Goal: Task Accomplishment & Management: Use online tool/utility

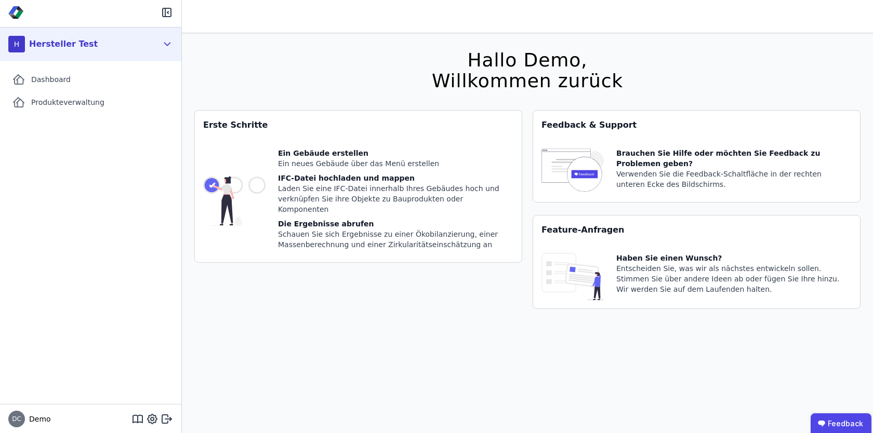
click at [167, 45] on icon at bounding box center [168, 44] width 6 height 3
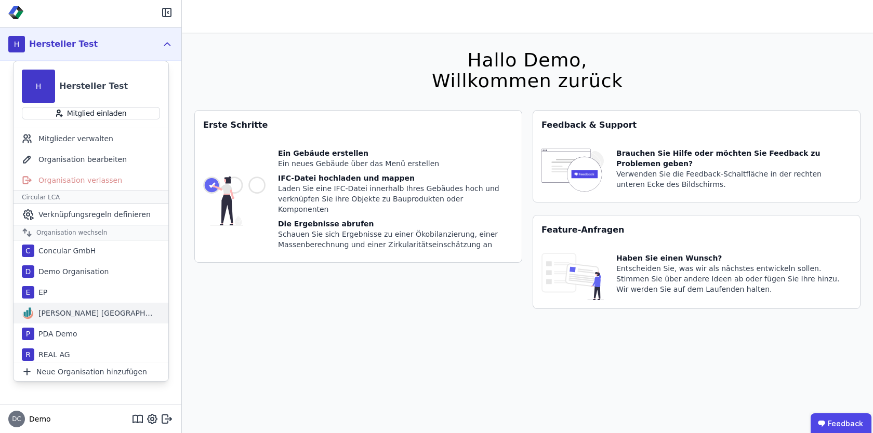
click at [80, 311] on div "Kreis AG Germany" at bounding box center [94, 313] width 120 height 10
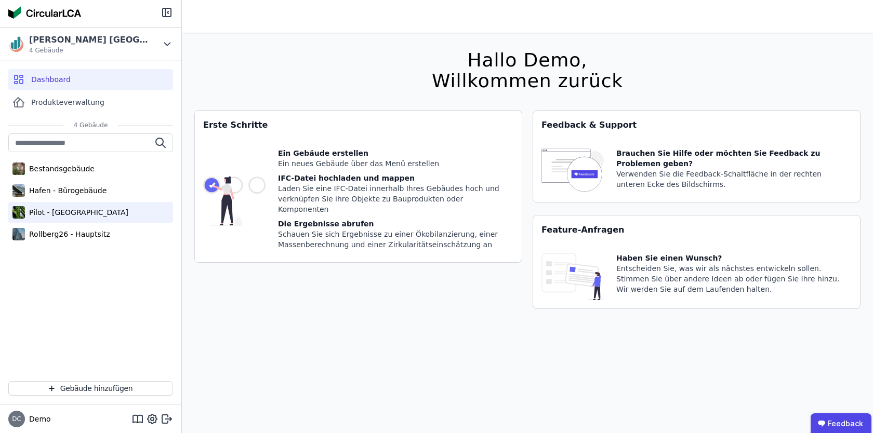
click at [49, 207] on div "Pilot - Green Building" at bounding box center [90, 212] width 165 height 21
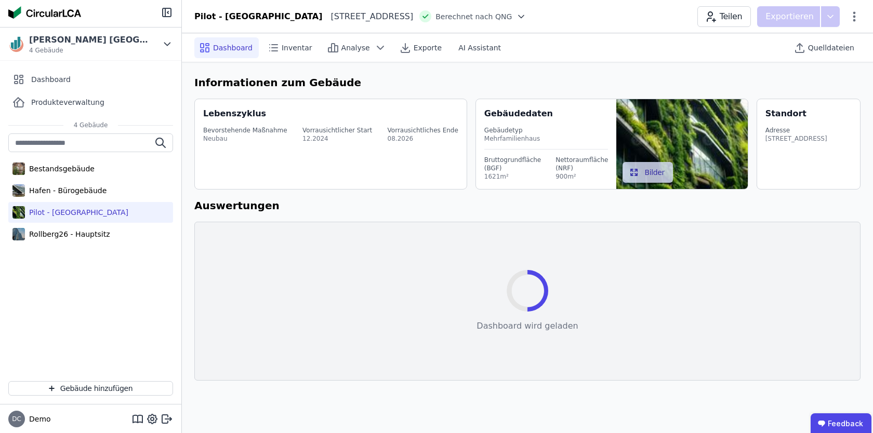
click at [49, 207] on div "Pilot - Green Building" at bounding box center [90, 212] width 165 height 21
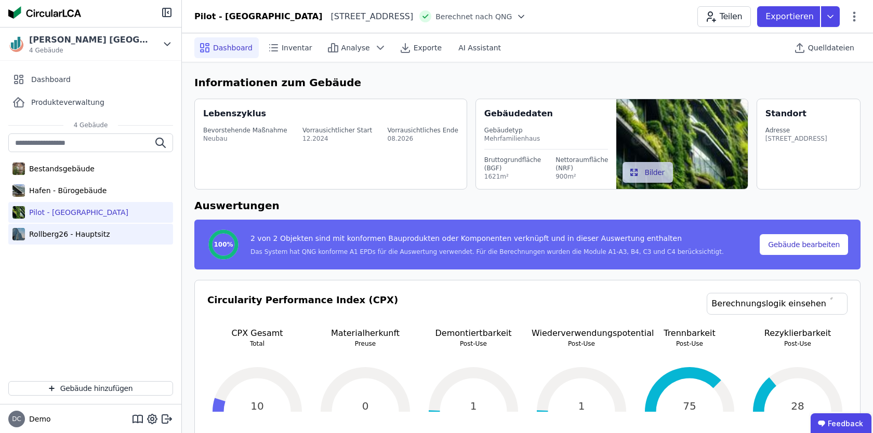
click at [50, 231] on div "Rollberg26 - Hauptsitz" at bounding box center [67, 234] width 85 height 10
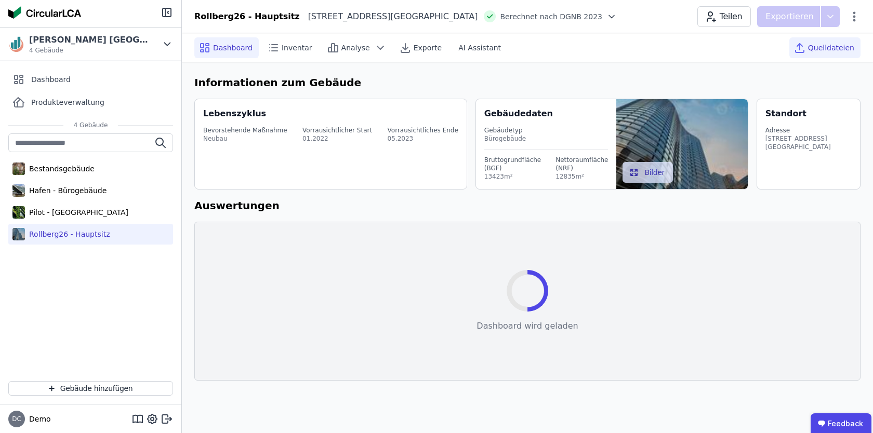
click at [831, 42] on div "Quelldateien" at bounding box center [824, 47] width 71 height 21
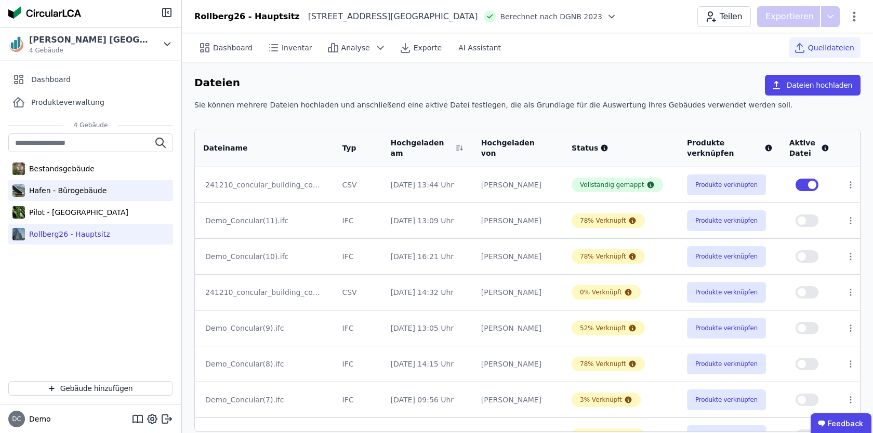
click at [73, 197] on div "Hafen - Bürogebäude" at bounding box center [90, 190] width 165 height 21
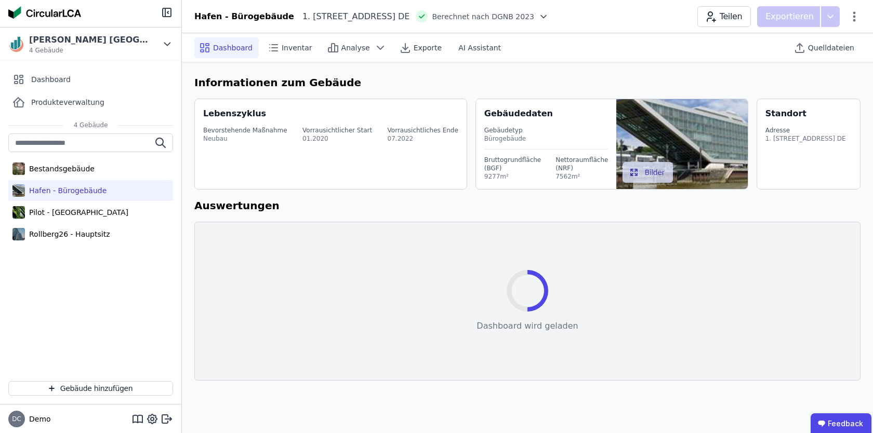
click at [442, 184] on div "Lebenszyklus Bevorstehende Maßnahme Neubau Vorrausichtlicher Start 01.2020 Vorr…" at bounding box center [330, 144] width 273 height 91
click at [372, 204] on h6 "Auswertungen" at bounding box center [527, 206] width 666 height 16
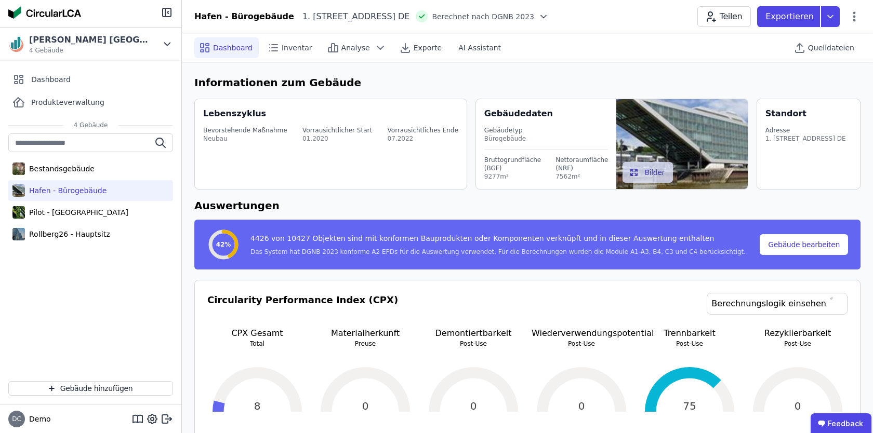
click at [840, 58] on div "Quelldateien" at bounding box center [824, 47] width 71 height 29
click at [848, 46] on span "Quelldateien" at bounding box center [831, 48] width 46 height 10
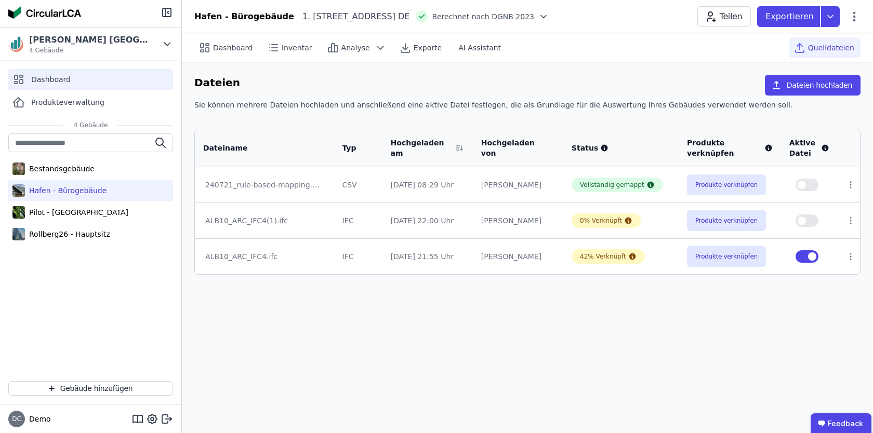
click at [103, 84] on div "Dashboard" at bounding box center [90, 79] width 165 height 21
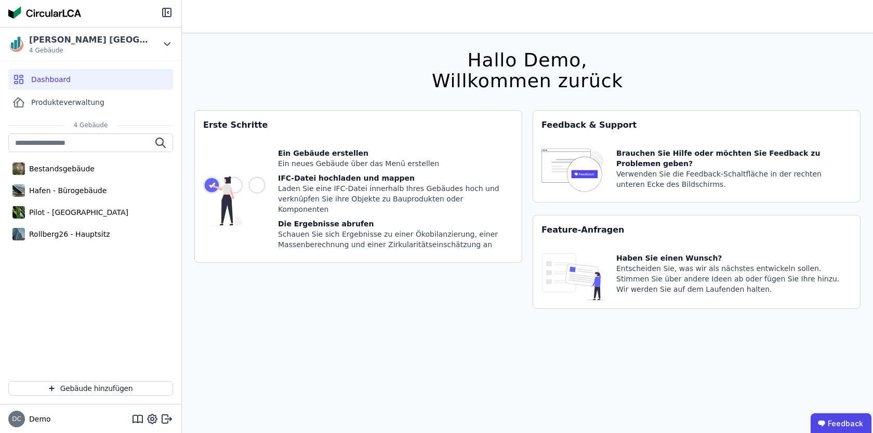
click at [358, 71] on div "Hallo Demo, Willkommen zurück Sie verwenden derzeit eine Beta-Version. Es könnt…" at bounding box center [527, 249] width 666 height 433
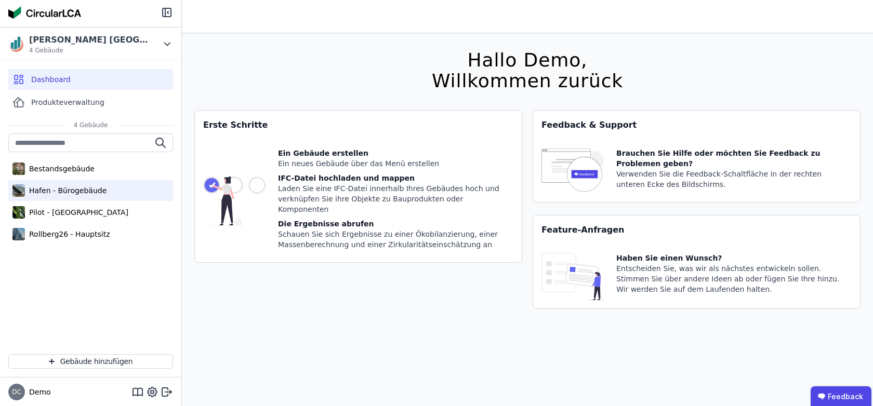
click at [61, 198] on div "Hafen - Bürogebäude" at bounding box center [90, 190] width 165 height 21
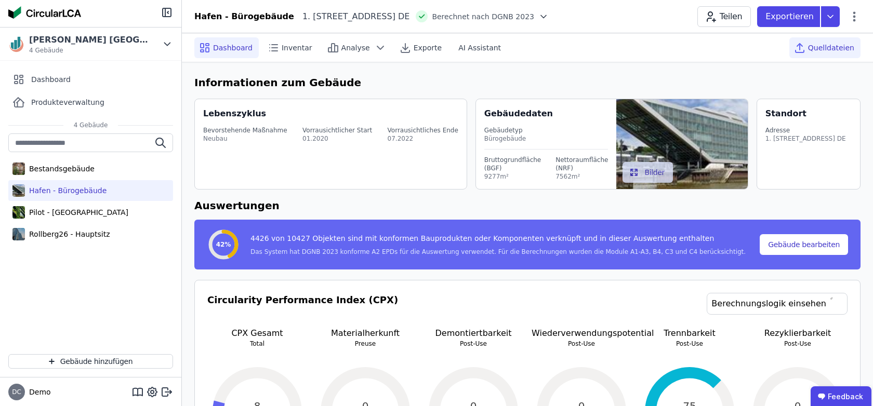
click at [824, 50] on span "Quelldateien" at bounding box center [831, 48] width 46 height 10
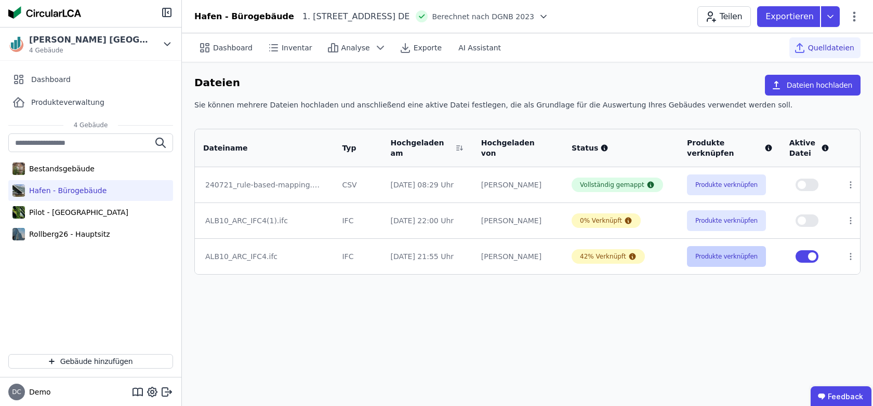
click at [732, 262] on button "Produkte verknüpfen" at bounding box center [726, 256] width 79 height 21
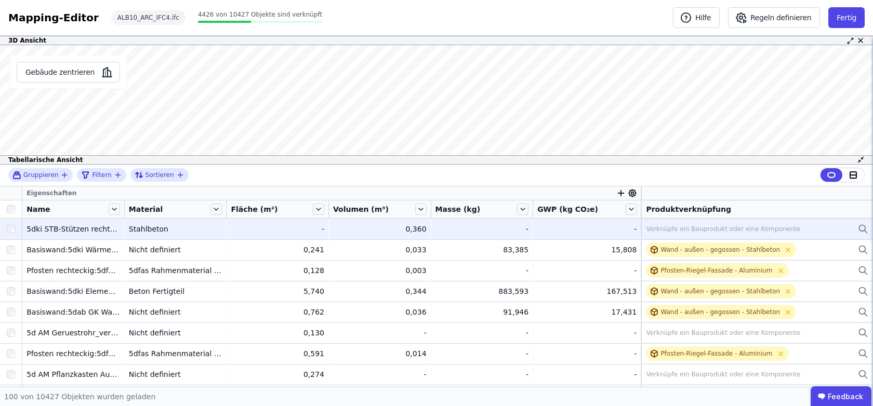
click at [693, 227] on div "Verknüpfe ein Bauprodukt oder eine Komponente" at bounding box center [723, 229] width 154 height 8
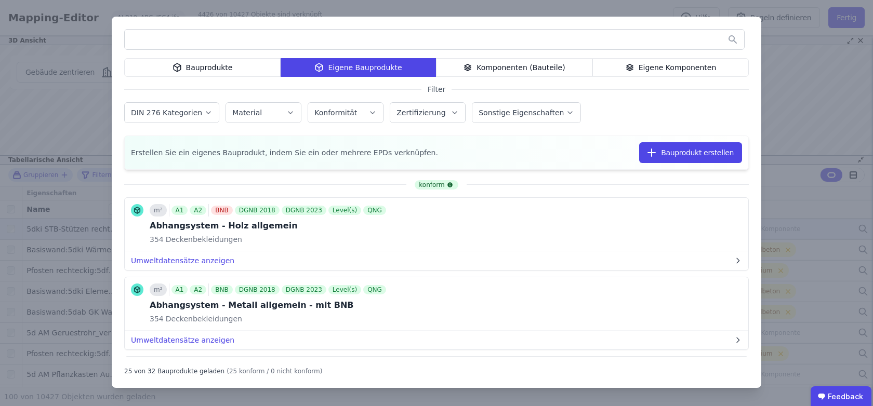
click at [207, 67] on div "Bauprodukte" at bounding box center [202, 67] width 156 height 19
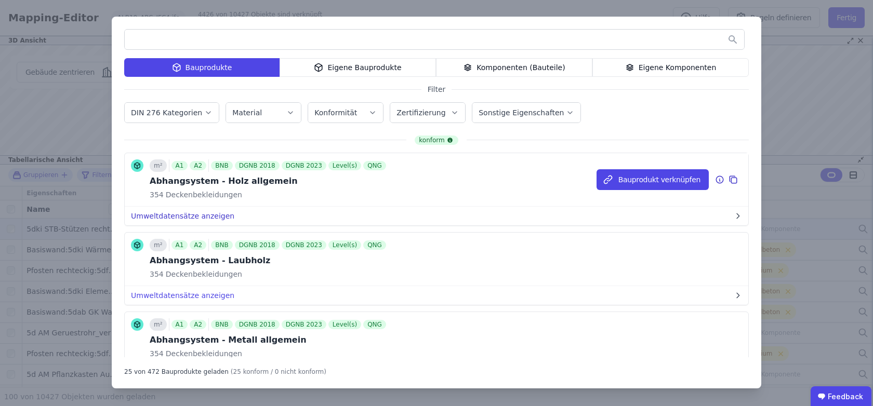
click at [207, 217] on button "Umweltdatensätze anzeigen" at bounding box center [437, 216] width 624 height 19
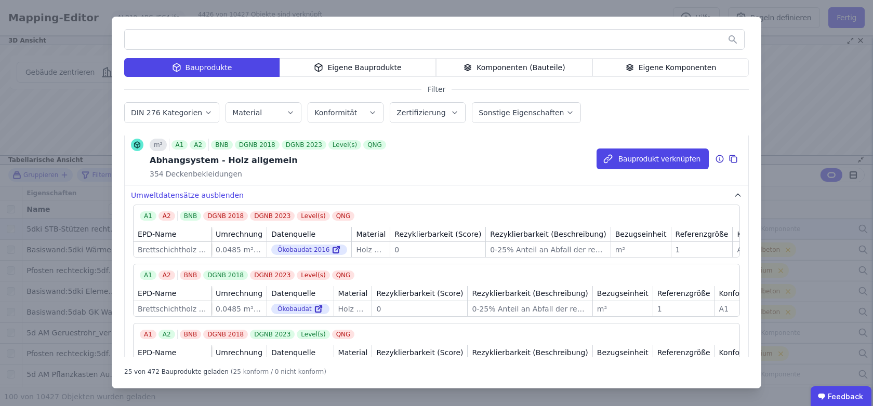
scroll to position [19, 0]
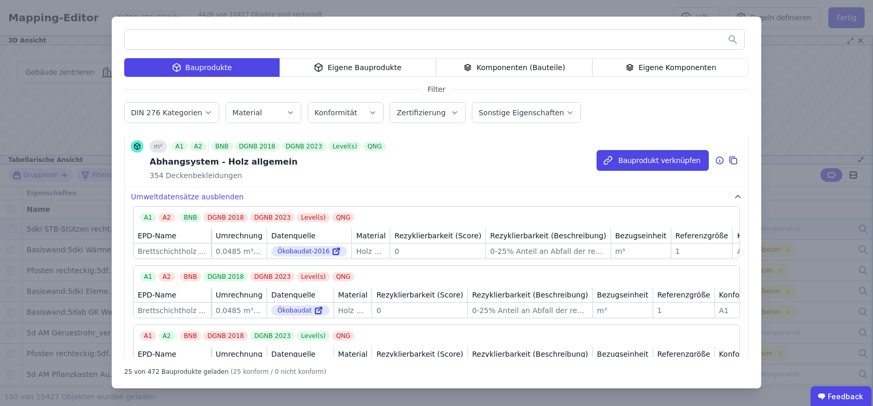
click at [184, 150] on div "A1 A2" at bounding box center [189, 146] width 37 height 9
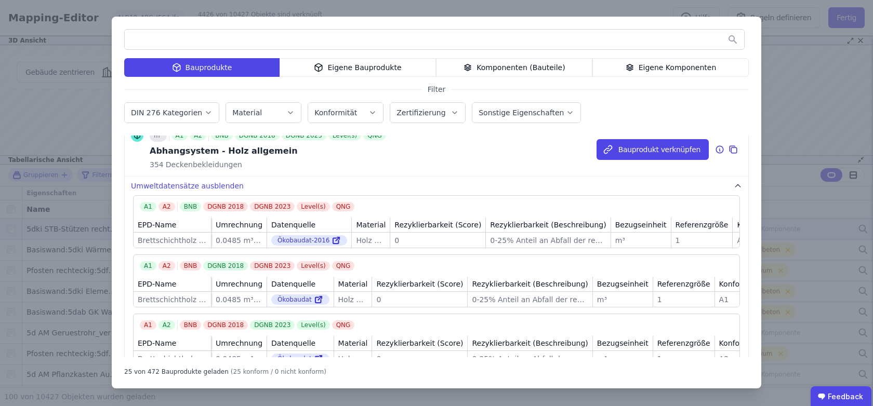
scroll to position [31, 0]
click at [668, 86] on div "Bauprodukte Eigene Bauprodukte Komponenten (Bauteile) Eigene Komponenten Filter…" at bounding box center [437, 203] width 650 height 372
click at [546, 68] on div "Komponenten (Bauteile)" at bounding box center [514, 67] width 156 height 19
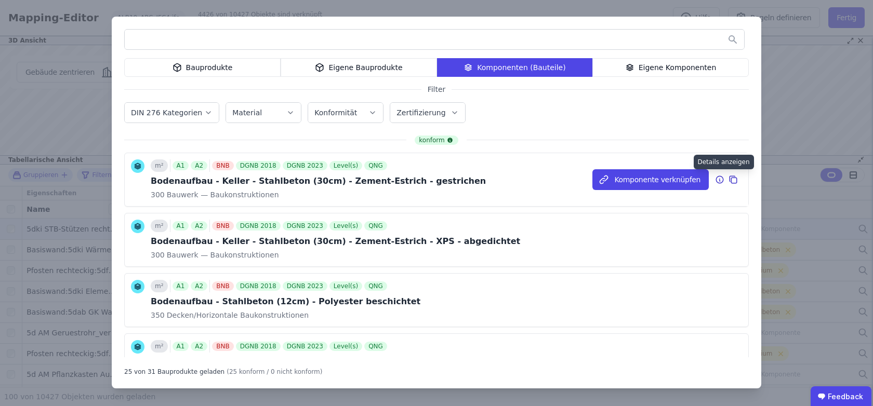
click at [719, 181] on icon at bounding box center [719, 180] width 9 height 12
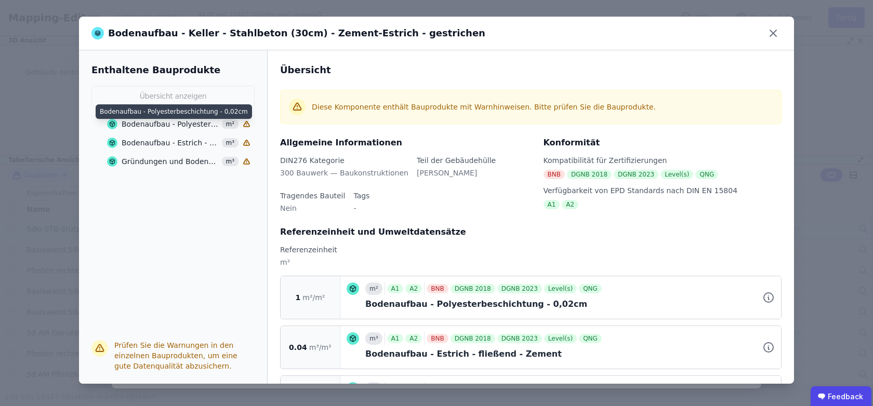
click at [160, 123] on div "Bodenaufbau - Polyesterbeschichtung - 0,02cm" at bounding box center [170, 124] width 97 height 10
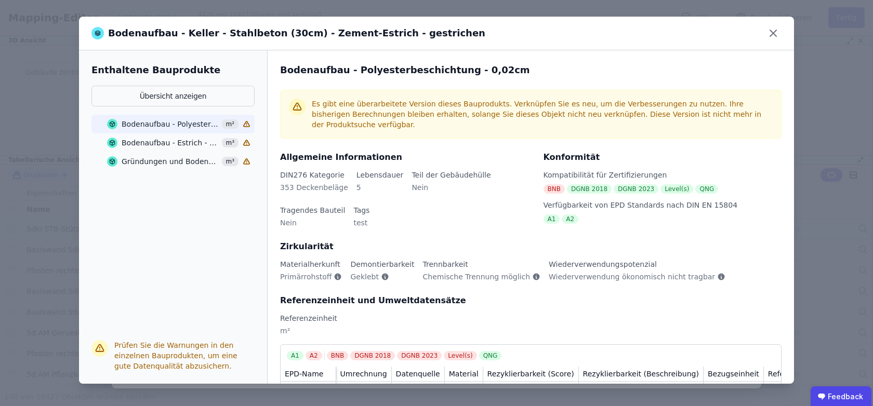
click at [153, 142] on div "Bodenaufbau - Estrich - fließend - Zement" at bounding box center [170, 143] width 97 height 10
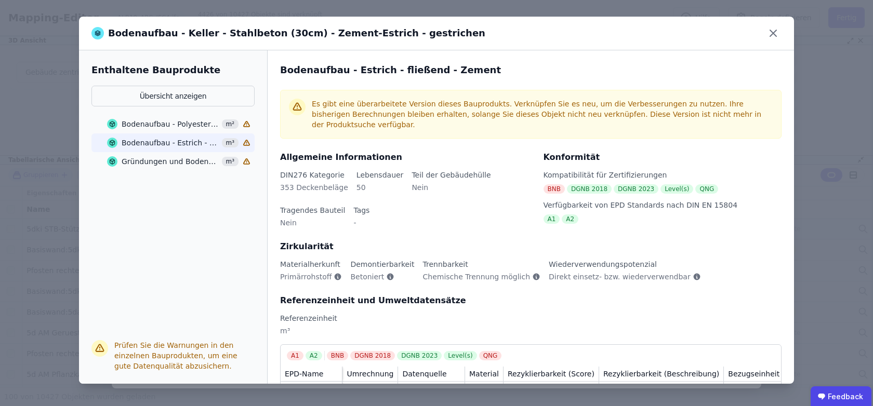
click at [154, 160] on div "Gründungen und Bodenplatten - Stahlbeton C30/37, 2%" at bounding box center [170, 161] width 97 height 10
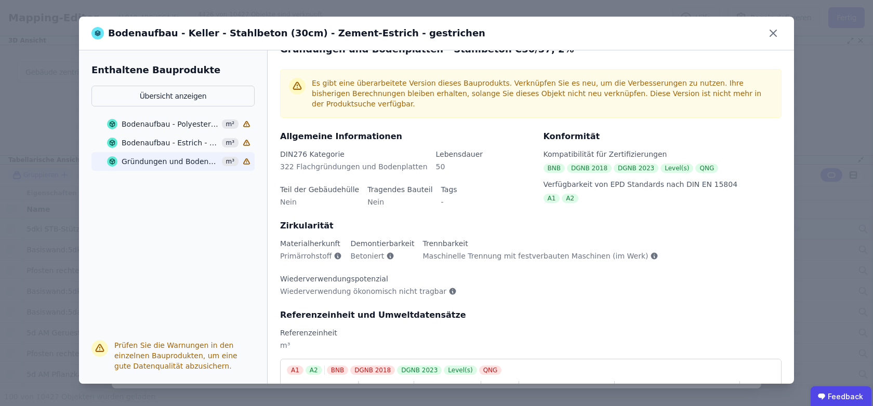
scroll to position [25, 0]
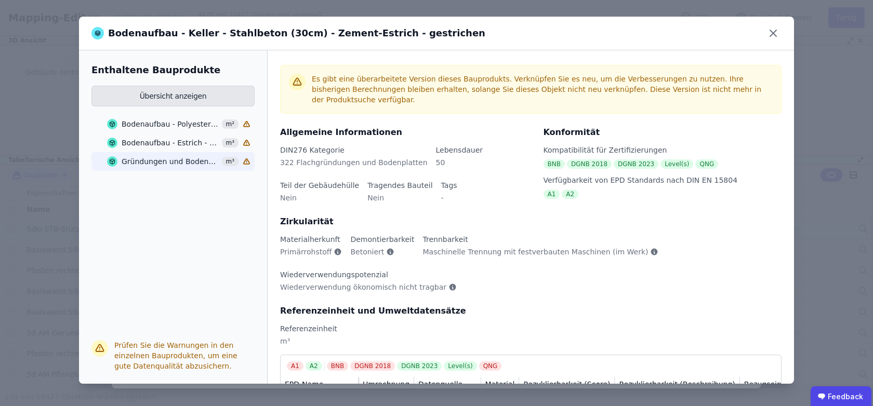
click at [170, 93] on button "Übersicht anzeigen" at bounding box center [172, 96] width 163 height 21
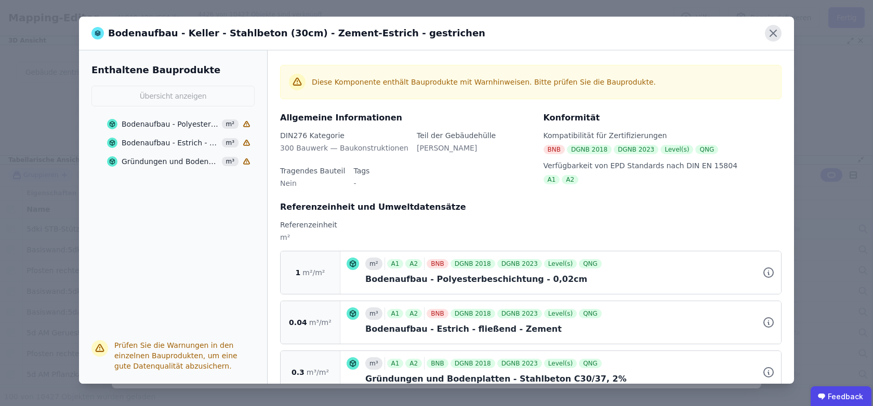
click at [769, 35] on icon at bounding box center [773, 33] width 17 height 17
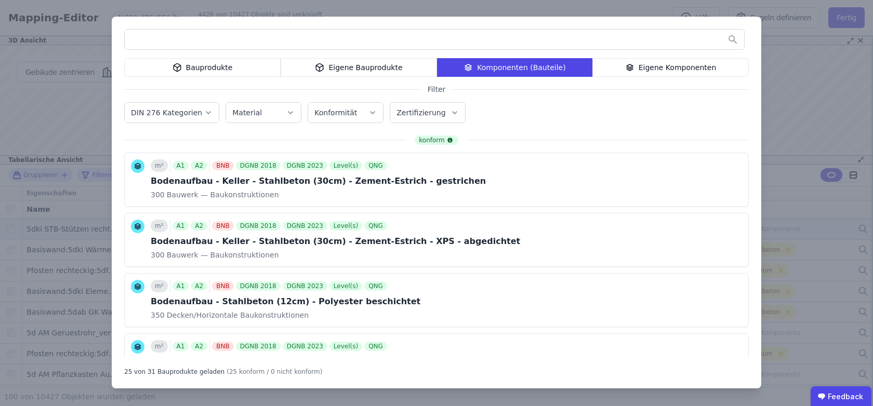
scroll to position [0, 0]
click at [745, 122] on div "DIN 276 Kategorien Material Konformität Zertifizierung" at bounding box center [436, 113] width 625 height 27
click at [835, 97] on div "Bauprodukte Eigene Bauprodukte Komponenten (Bauteile) Eigene Komponenten Filter…" at bounding box center [436, 203] width 873 height 406
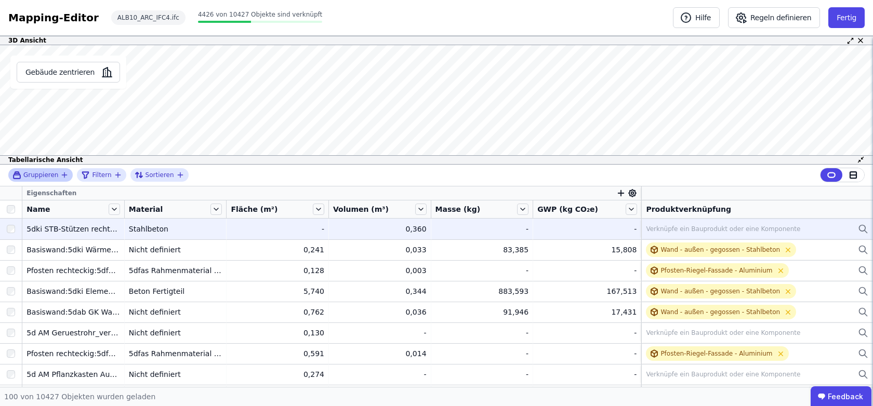
click at [68, 171] on div "Gruppieren" at bounding box center [40, 175] width 64 height 14
click at [62, 178] on icon "button" at bounding box center [64, 175] width 8 height 8
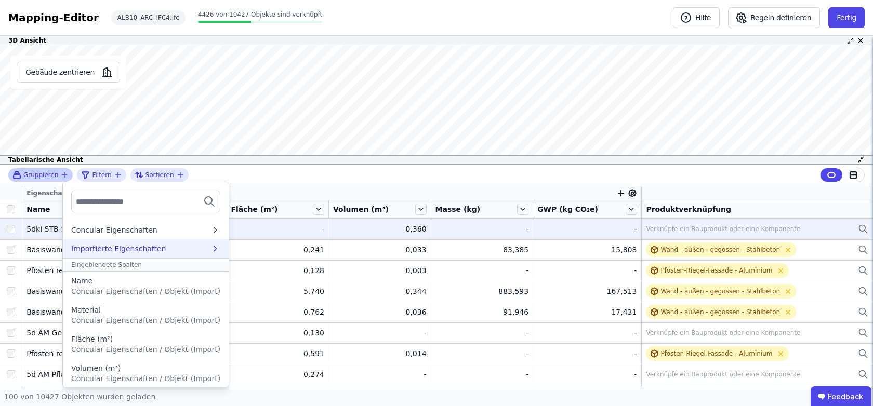
click at [190, 242] on div "Importierte Eigenschaften" at bounding box center [146, 249] width 166 height 19
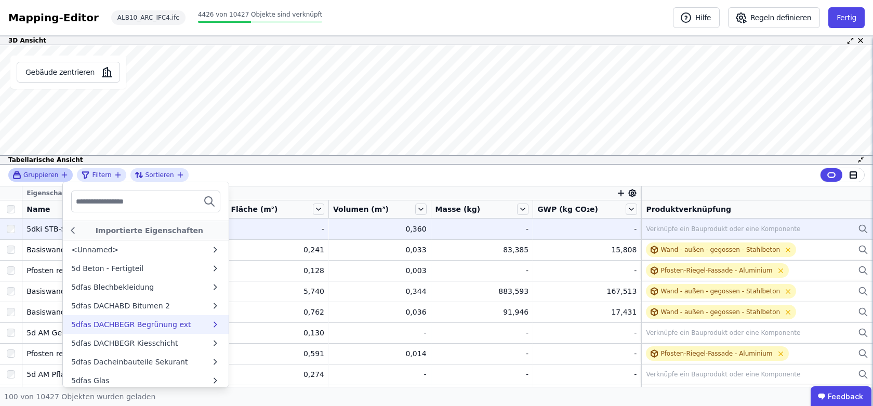
scroll to position [104, 0]
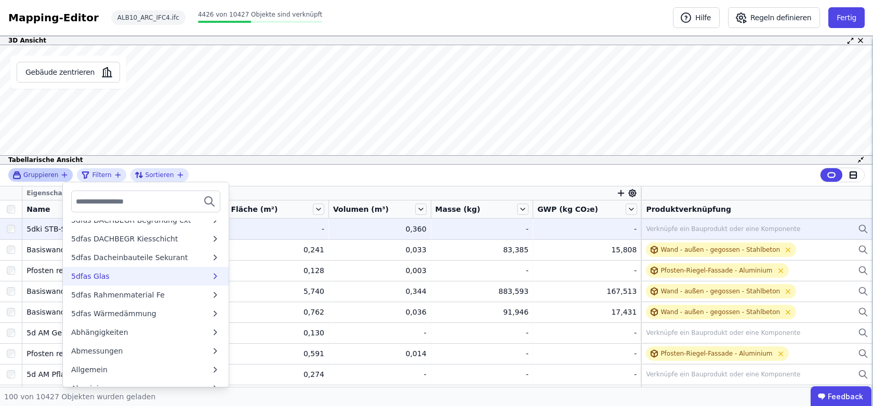
click at [163, 278] on div "5dfas Glas" at bounding box center [140, 276] width 139 height 10
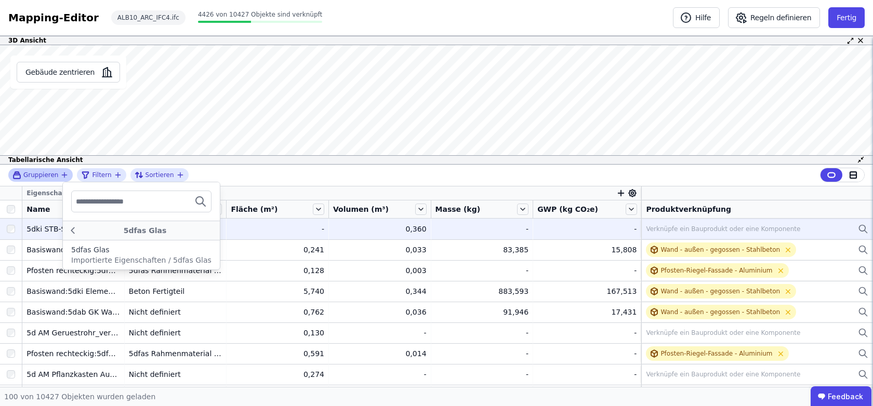
scroll to position [0, 0]
click at [110, 255] on div "5dfas Glas Importierte Eigenschaften / 5dfas Glas" at bounding box center [141, 255] width 140 height 21
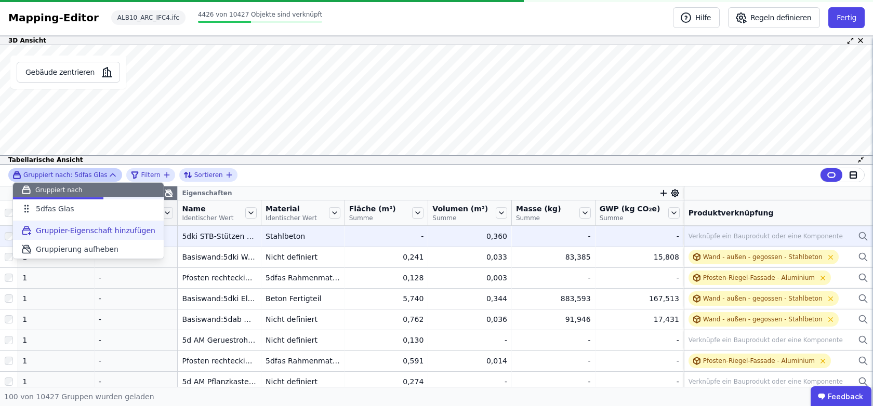
click at [103, 231] on span "Gruppier-Eigenschaft hinzufügen" at bounding box center [96, 231] width 120 height 10
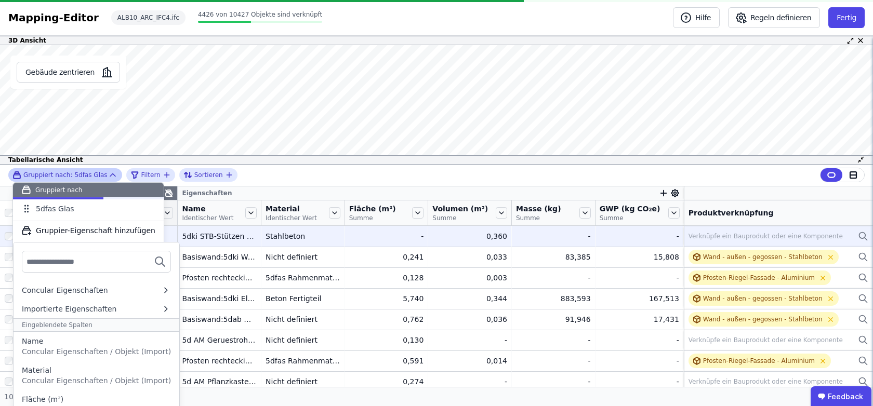
click at [89, 262] on input "text" at bounding box center [65, 262] width 77 height 19
click at [96, 289] on div "Concular Eigenschaften" at bounding box center [65, 290] width 86 height 10
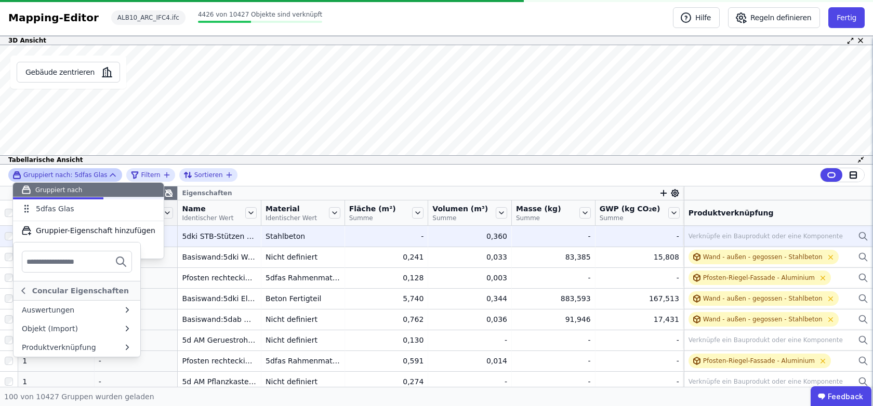
click at [88, 263] on input "text" at bounding box center [65, 262] width 77 height 19
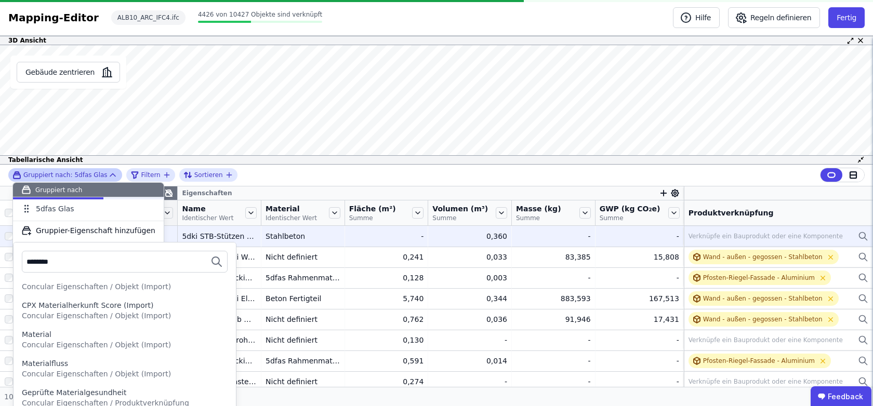
scroll to position [139, 0]
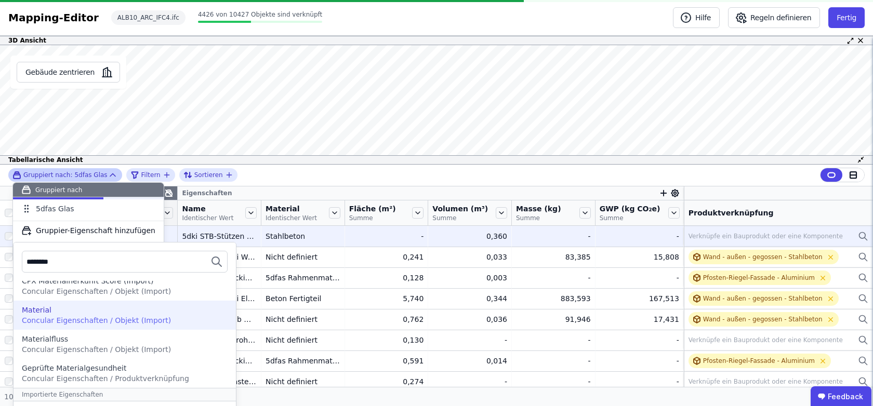
type input "********"
click at [87, 314] on div "Material" at bounding box center [125, 310] width 206 height 10
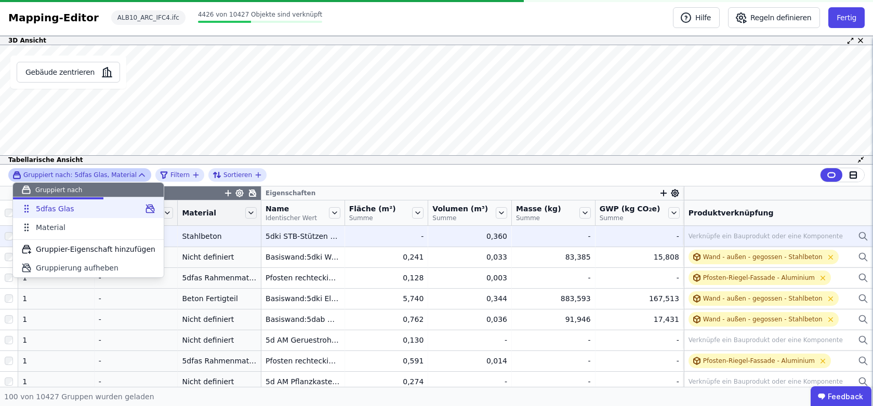
click at [146, 208] on icon at bounding box center [150, 209] width 8 height 8
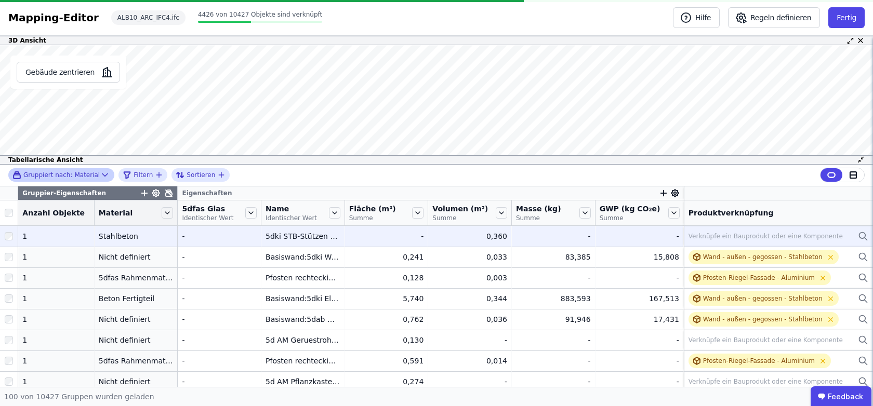
click at [280, 169] on div "Gruppiert nach: Material Filtern Sortieren" at bounding box center [436, 176] width 873 height 22
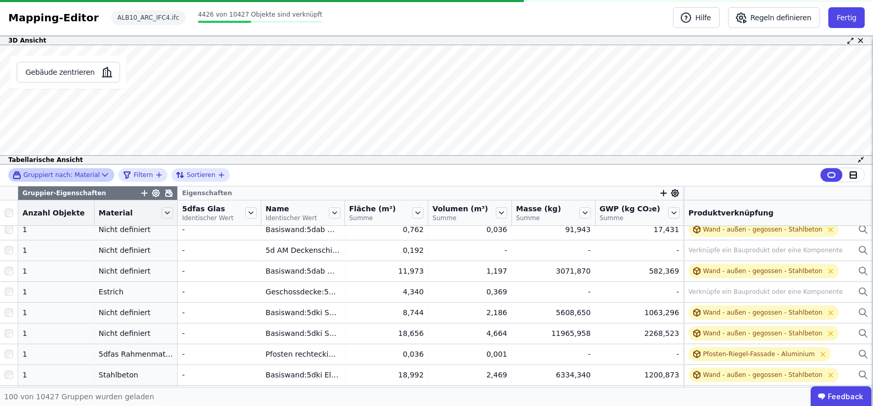
scroll to position [0, 0]
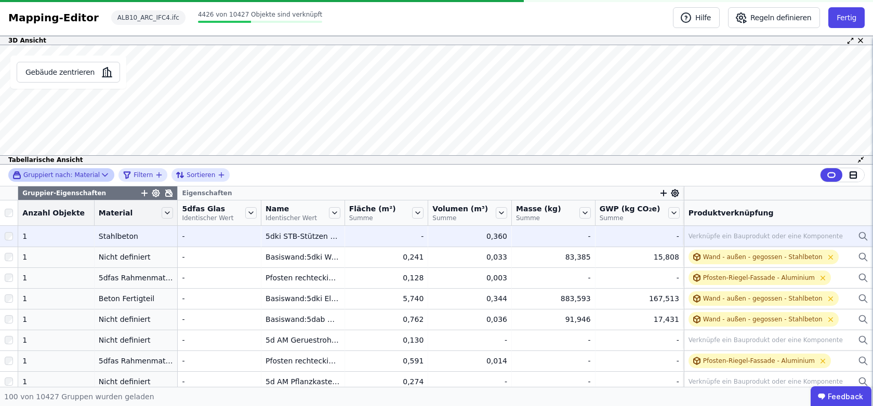
click at [463, 166] on div "Gruppiert nach: Material Filtern Sortieren" at bounding box center [436, 176] width 873 height 22
click at [166, 193] on icon at bounding box center [169, 193] width 6 height 6
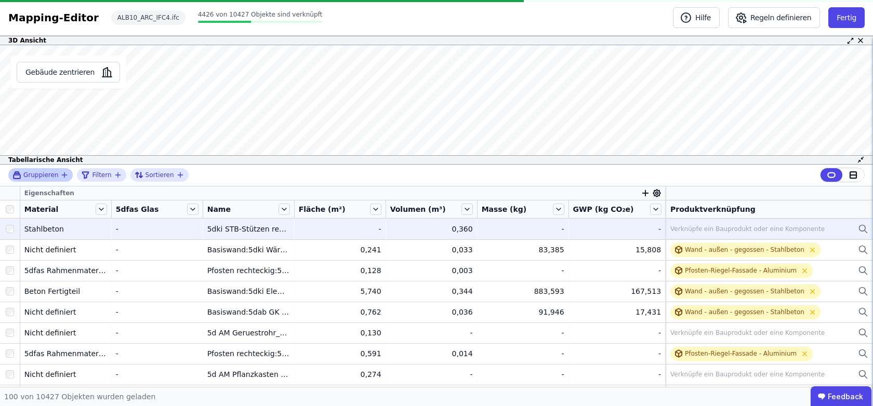
click at [697, 228] on div "Verknüpfe ein Bauprodukt oder eine Komponente" at bounding box center [747, 229] width 154 height 8
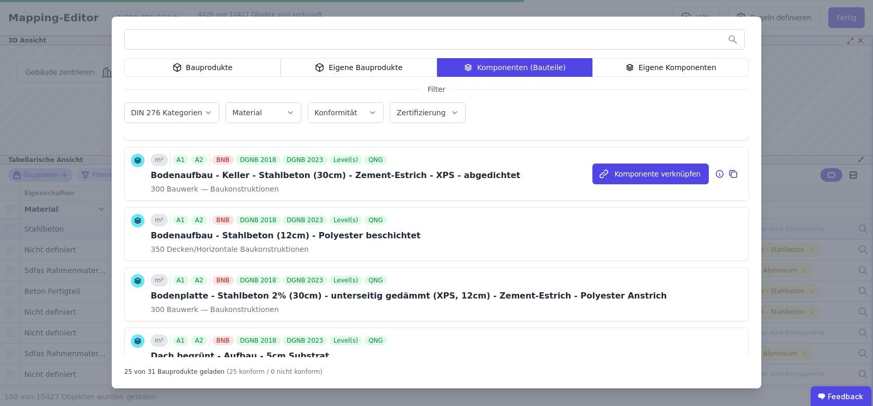
scroll to position [67, 0]
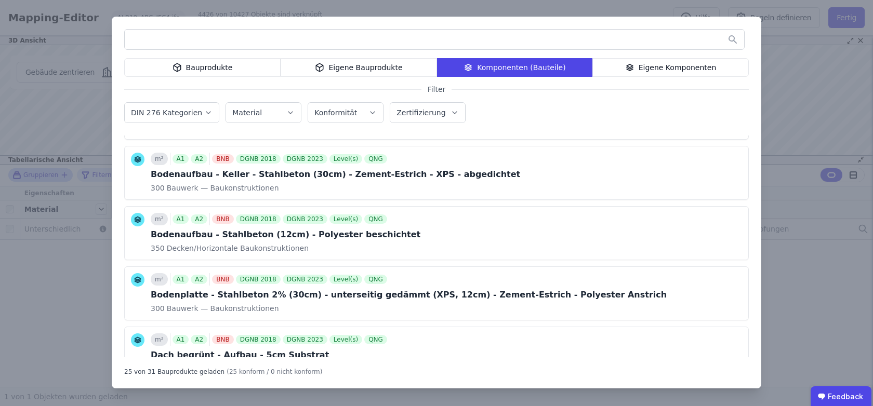
click at [635, 65] on icon at bounding box center [629, 67] width 9 height 12
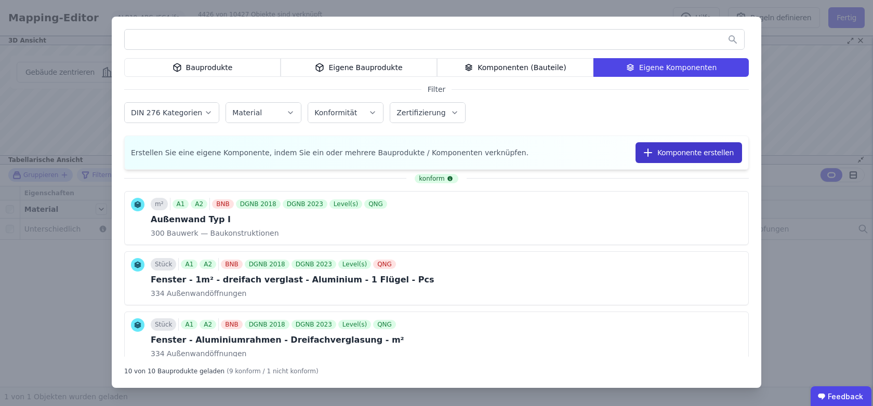
click at [667, 156] on button "Komponente erstellen" at bounding box center [689, 152] width 107 height 21
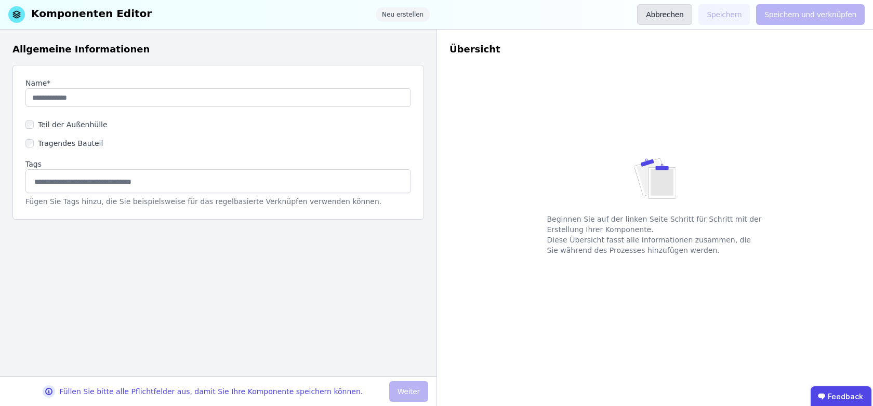
click at [677, 17] on button "Abbrechen" at bounding box center [664, 14] width 55 height 21
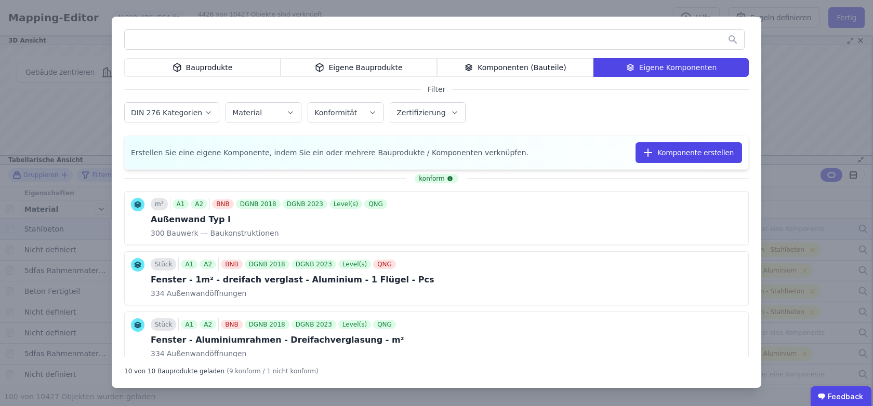
click at [201, 67] on div "Bauprodukte" at bounding box center [202, 67] width 156 height 19
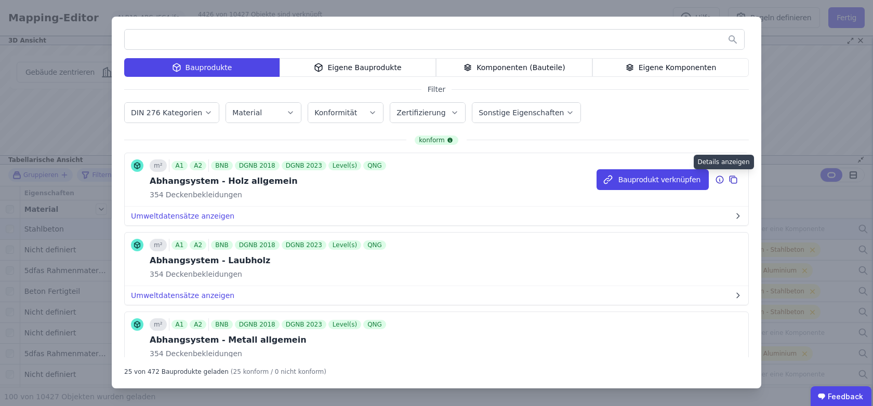
click at [722, 181] on icon at bounding box center [719, 179] width 7 height 7
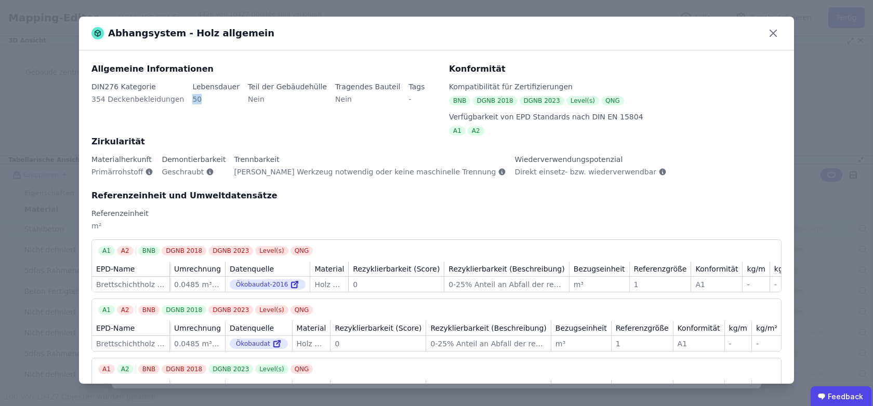
drag, startPoint x: 187, startPoint y: 99, endPoint x: 194, endPoint y: 99, distance: 6.8
click at [194, 99] on div "50" at bounding box center [215, 103] width 47 height 19
click at [775, 34] on icon at bounding box center [773, 33] width 17 height 17
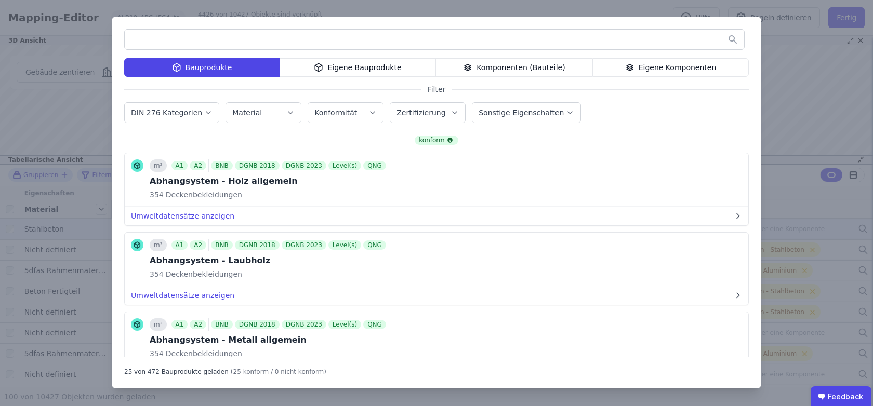
click at [319, 61] on icon at bounding box center [318, 67] width 9 height 12
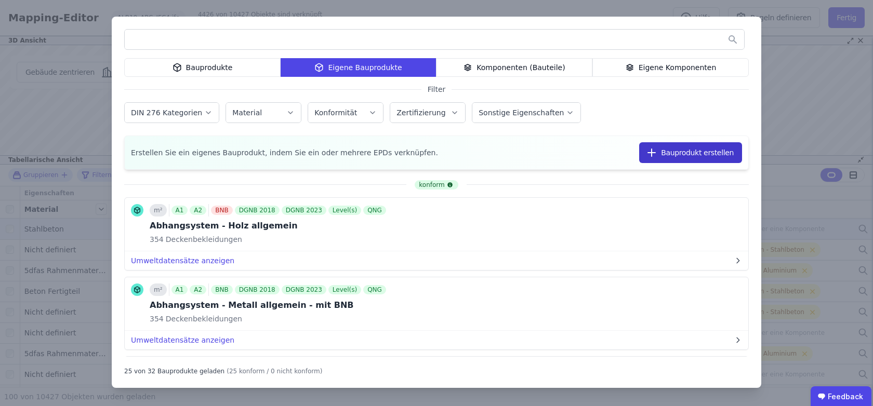
click at [705, 159] on button "Bauprodukt erstellen" at bounding box center [690, 152] width 103 height 21
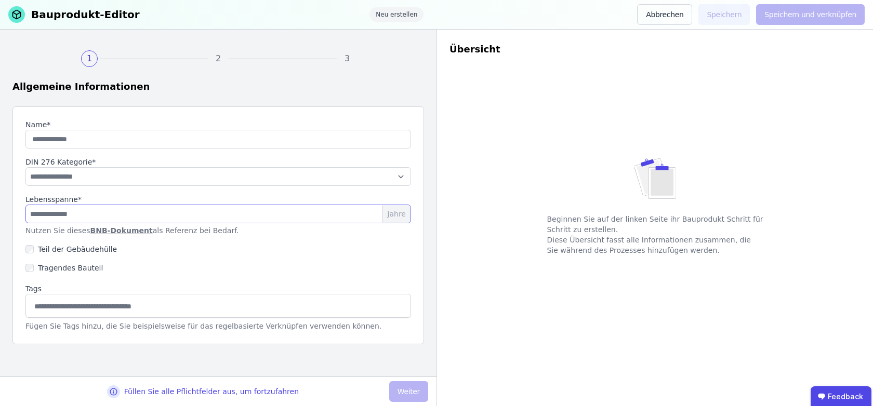
click at [78, 215] on input "number" at bounding box center [218, 214] width 386 height 19
click at [665, 13] on button "Abbrechen" at bounding box center [664, 14] width 55 height 21
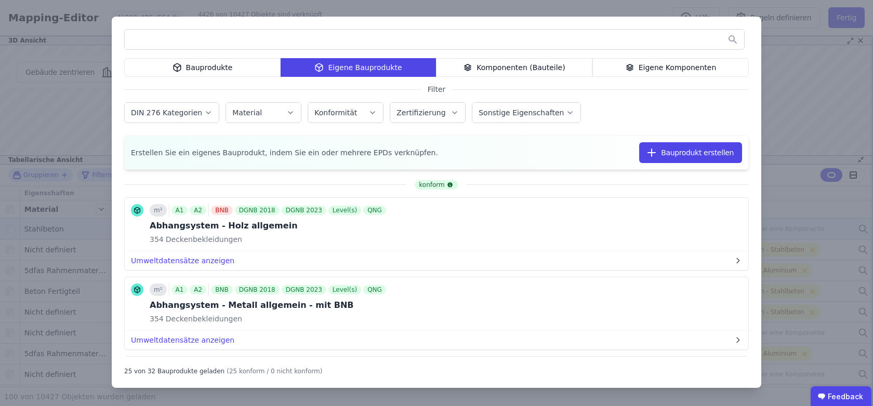
click at [615, 121] on div "DIN 276 Kategorien Material Konformität Zertifizierung Sonstige Eigenschaften" at bounding box center [436, 113] width 625 height 27
click at [537, 66] on div "Komponenten (Bauteile)" at bounding box center [514, 67] width 156 height 19
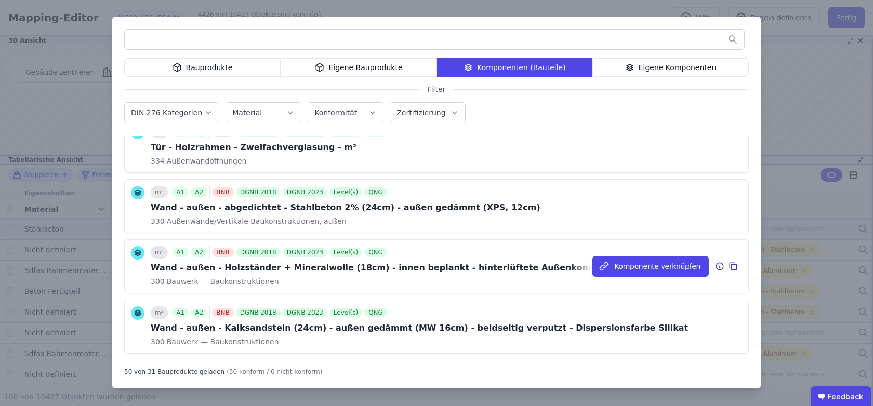
scroll to position [1317, 0]
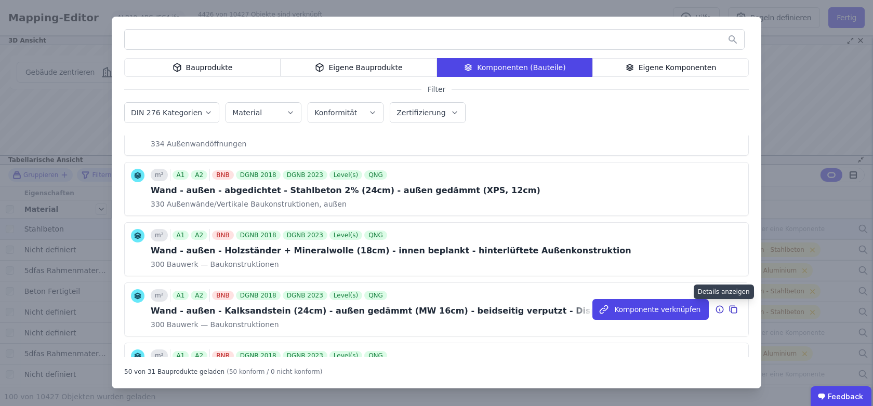
click at [718, 306] on icon at bounding box center [719, 309] width 9 height 12
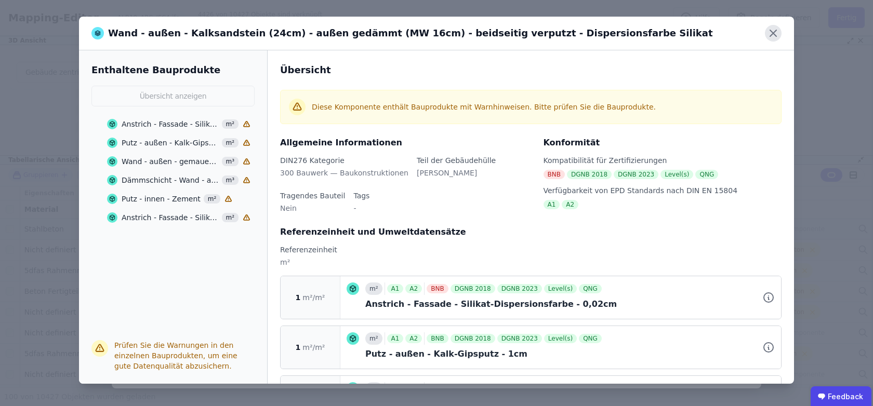
click at [778, 28] on icon at bounding box center [773, 33] width 17 height 17
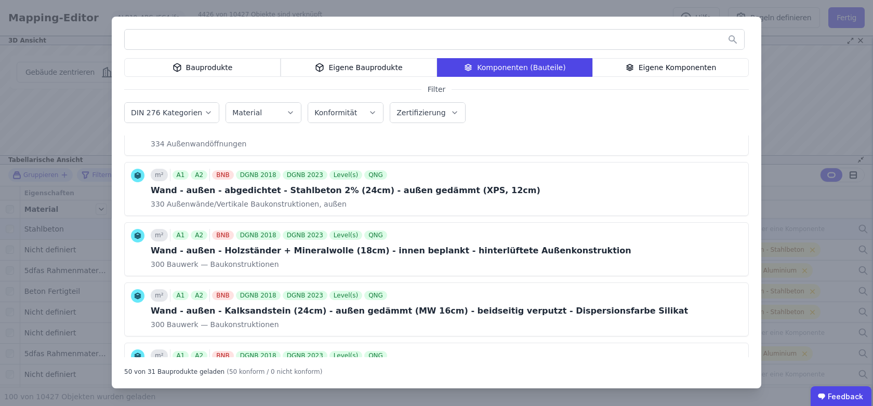
click at [784, 86] on div "Bauprodukte Eigene Bauprodukte Komponenten (Bauteile) Eigene Komponenten Filter…" at bounding box center [436, 203] width 873 height 406
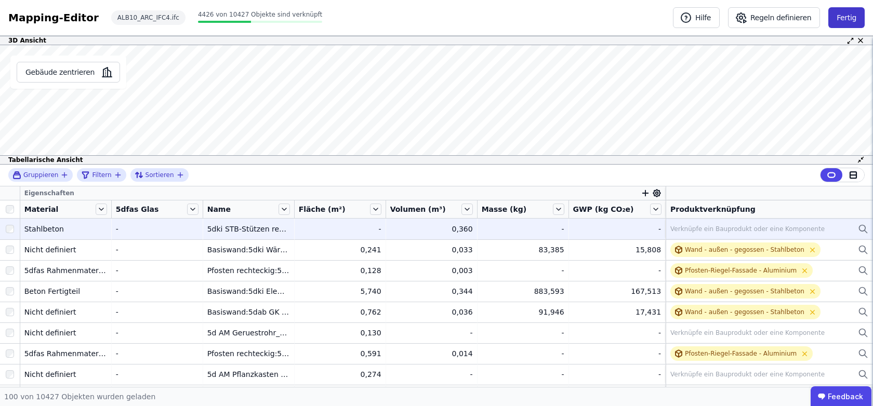
click at [840, 18] on button "Fertig" at bounding box center [846, 17] width 36 height 21
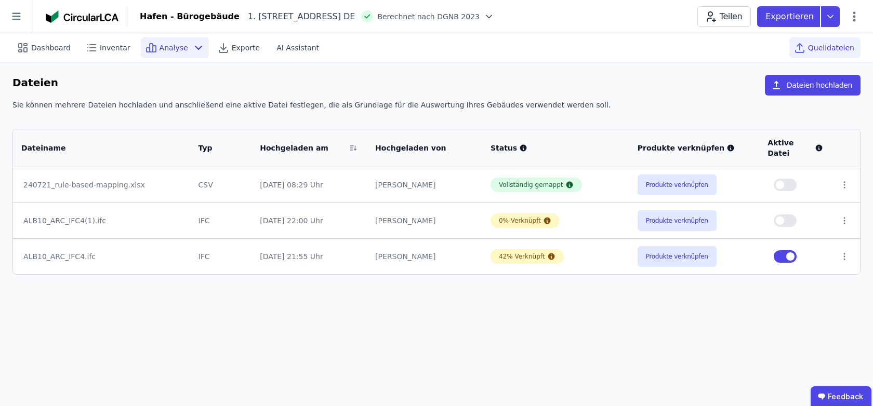
click at [192, 49] on icon at bounding box center [198, 48] width 12 height 12
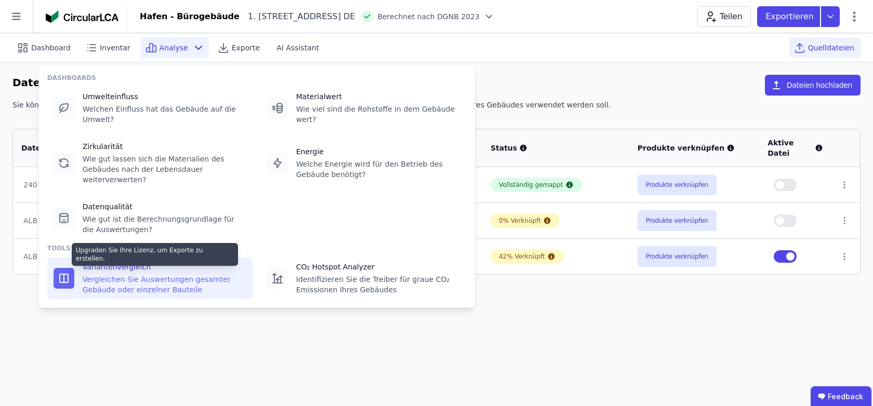
click at [244, 268] on div "Variantenvergleich" at bounding box center [165, 267] width 164 height 10
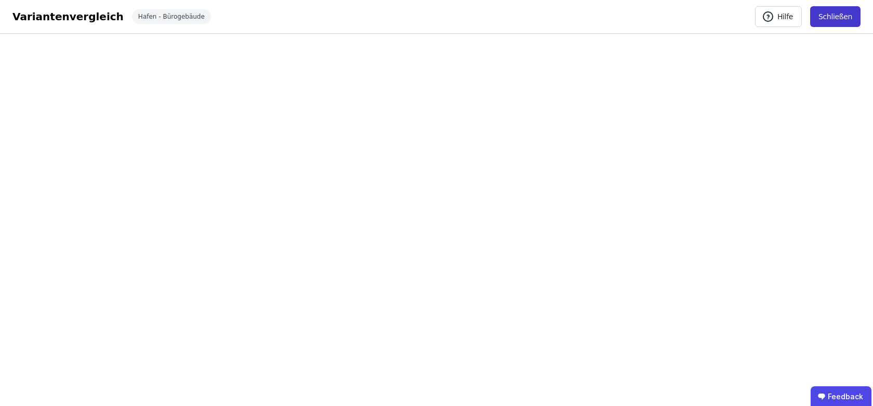
click at [837, 16] on button "Schließen" at bounding box center [835, 16] width 50 height 21
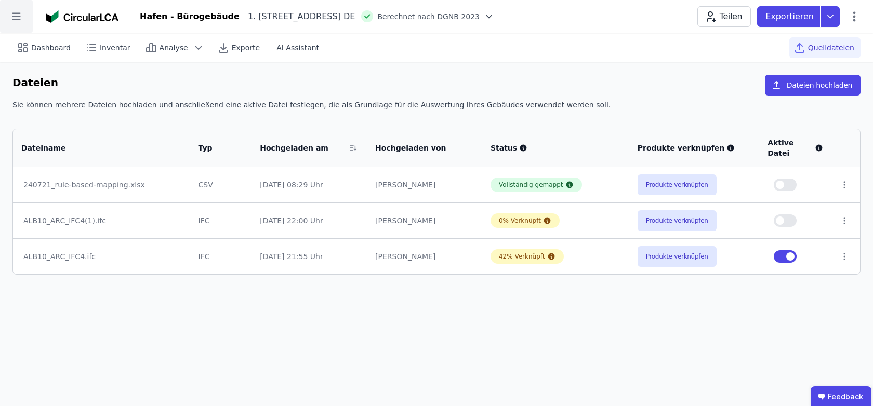
click at [19, 14] on icon at bounding box center [16, 16] width 33 height 33
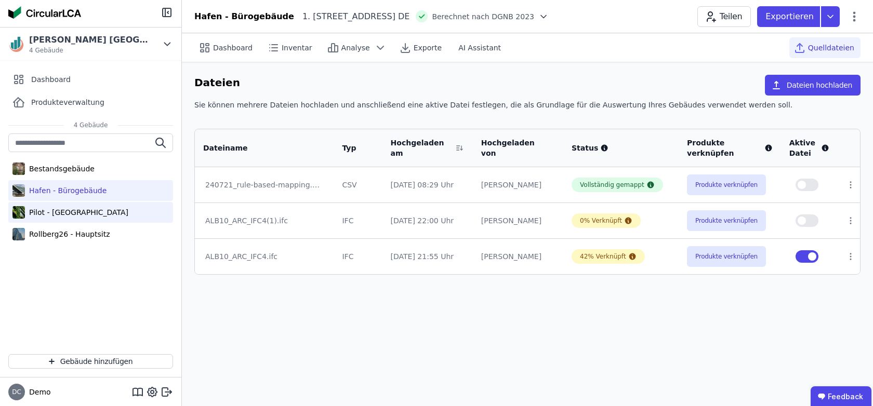
click at [63, 218] on div "Pilot - Green Building" at bounding box center [90, 212] width 165 height 21
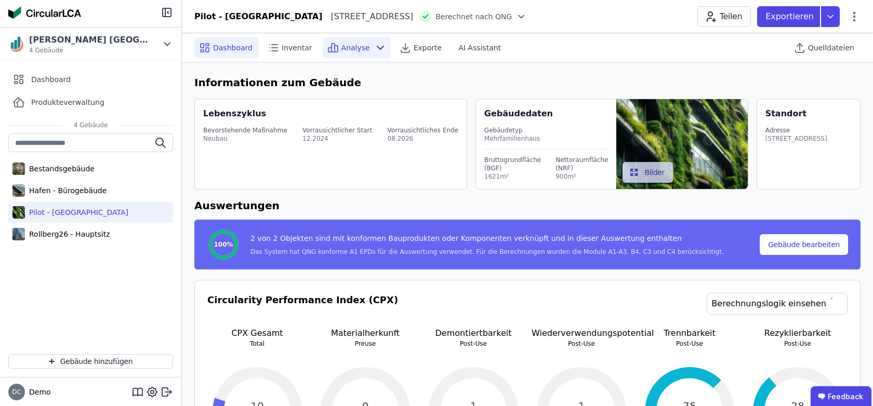
click at [377, 47] on icon at bounding box center [380, 48] width 12 height 12
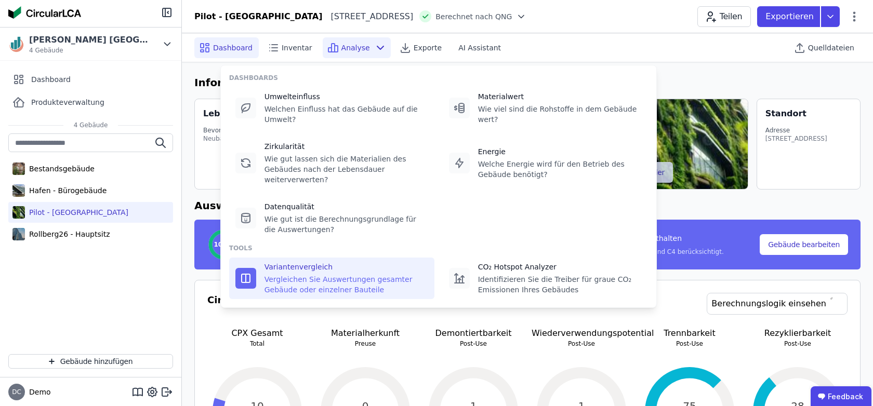
click at [290, 272] on div "Variantenvergleich Vergleichen Sie Auswertungen gesamter Gebäude oder einzelner…" at bounding box center [347, 278] width 164 height 33
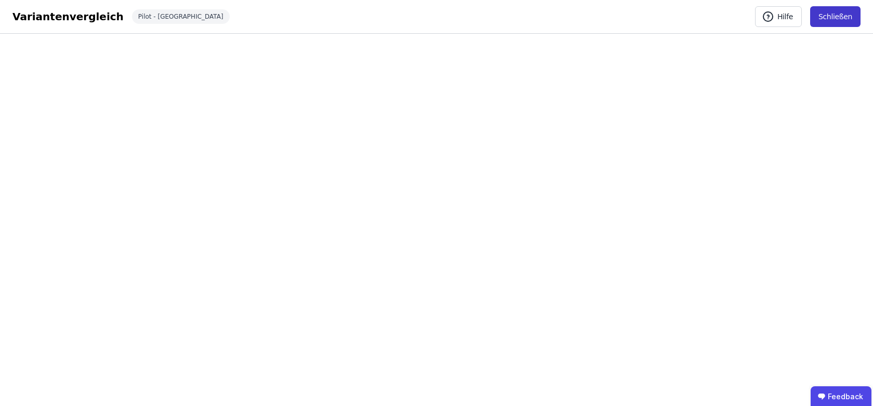
click at [844, 15] on button "Schließen" at bounding box center [835, 16] width 50 height 21
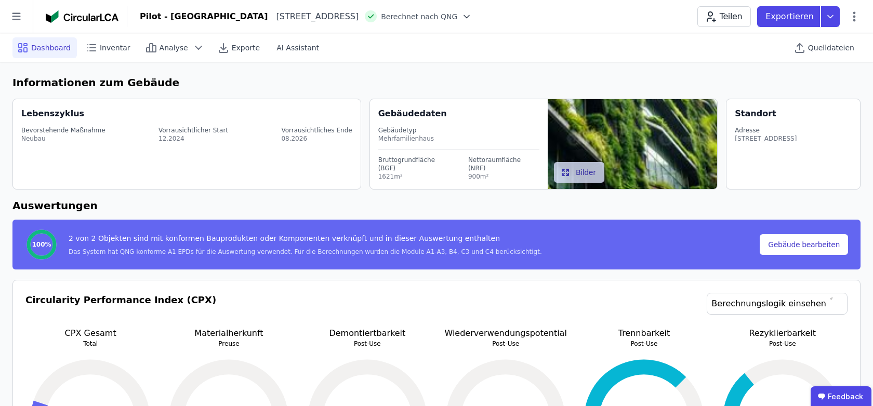
click at [282, 78] on h6 "Informationen zum Gebäude" at bounding box center [436, 83] width 848 height 16
click at [810, 46] on div "Quelldateien" at bounding box center [824, 47] width 71 height 21
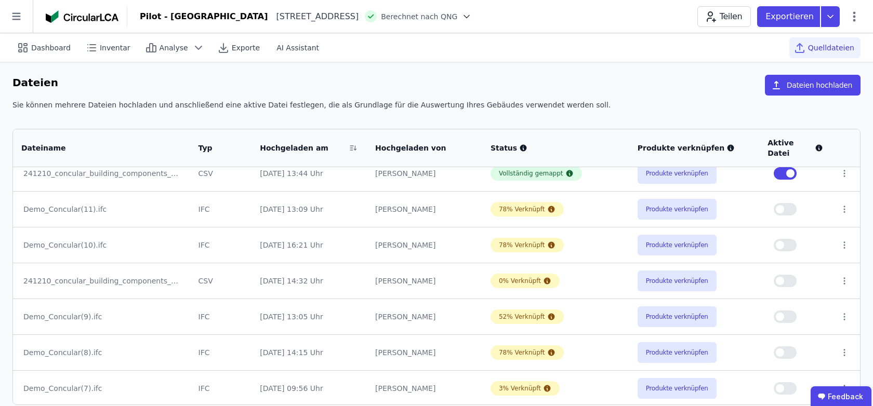
scroll to position [60, 0]
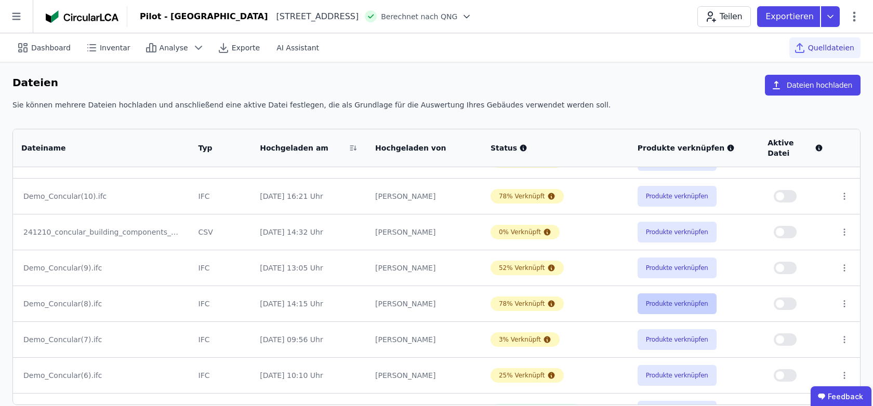
click at [667, 302] on button "Produkte verknüpfen" at bounding box center [677, 304] width 79 height 21
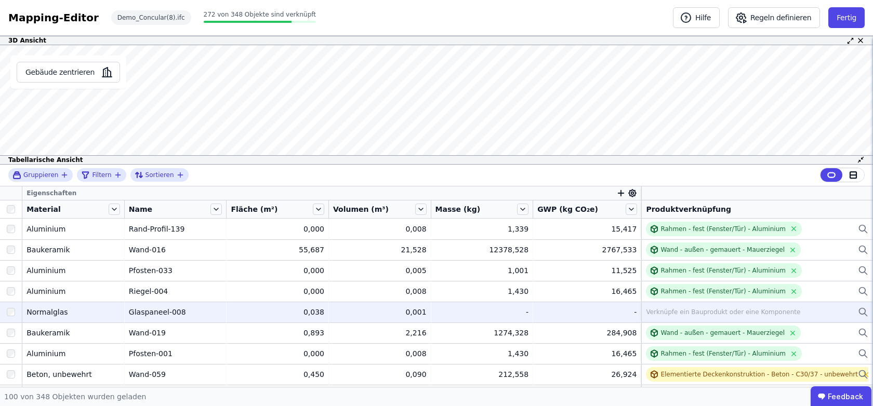
click at [729, 313] on div "Verknüpfe ein Bauprodukt oder eine Komponente" at bounding box center [723, 312] width 154 height 8
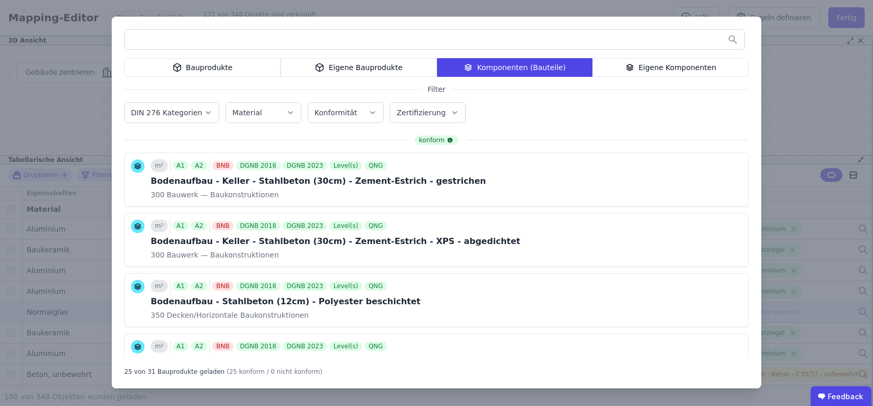
click at [203, 73] on div "Bauprodukte" at bounding box center [202, 67] width 156 height 19
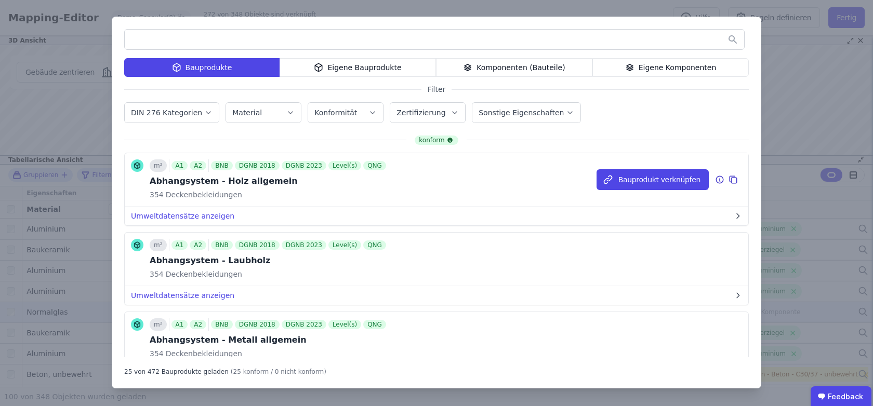
click at [719, 177] on icon at bounding box center [719, 180] width 9 height 12
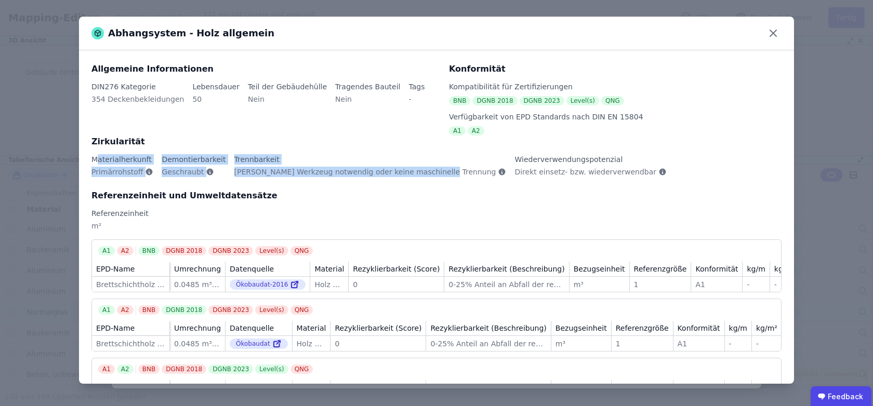
drag, startPoint x: 97, startPoint y: 161, endPoint x: 328, endPoint y: 184, distance: 232.9
click at [328, 184] on div "Materialherkunft Primärrohstoff Demontierbarkeit Geschraubt Trennbarkeit Kein W…" at bounding box center [436, 171] width 690 height 35
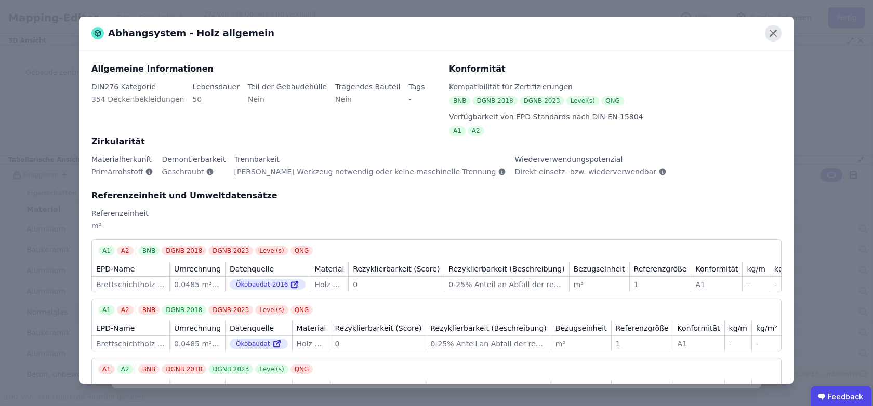
click at [775, 29] on icon at bounding box center [773, 33] width 17 height 17
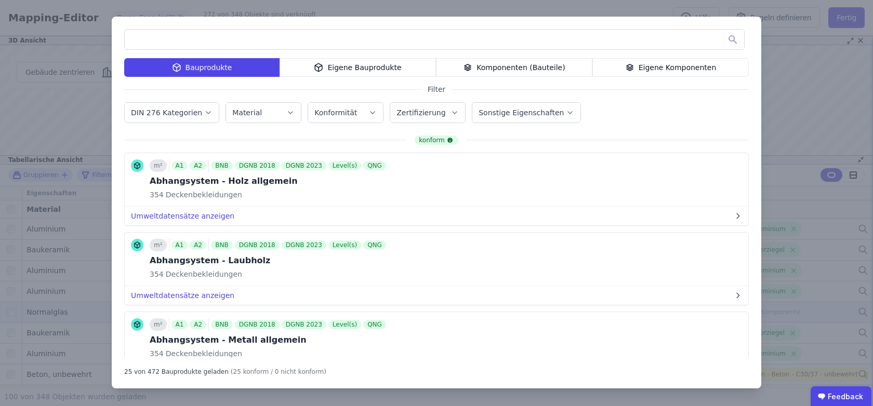
click at [350, 69] on div "Eigene Bauprodukte" at bounding box center [358, 67] width 156 height 19
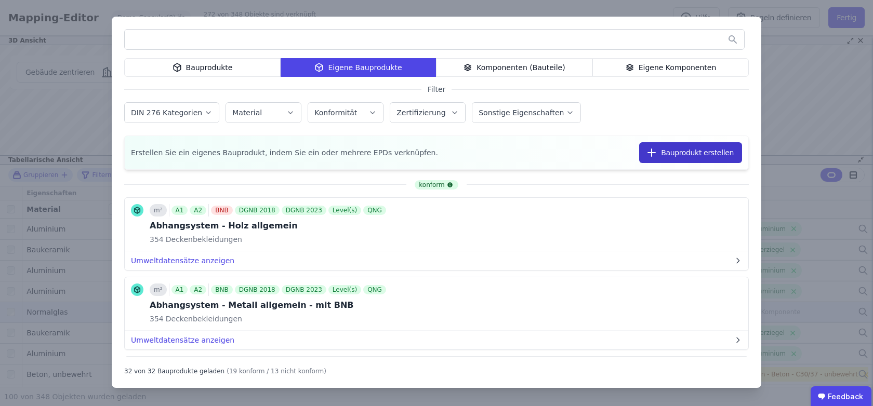
click at [677, 154] on button "Bauprodukt erstellen" at bounding box center [690, 152] width 103 height 21
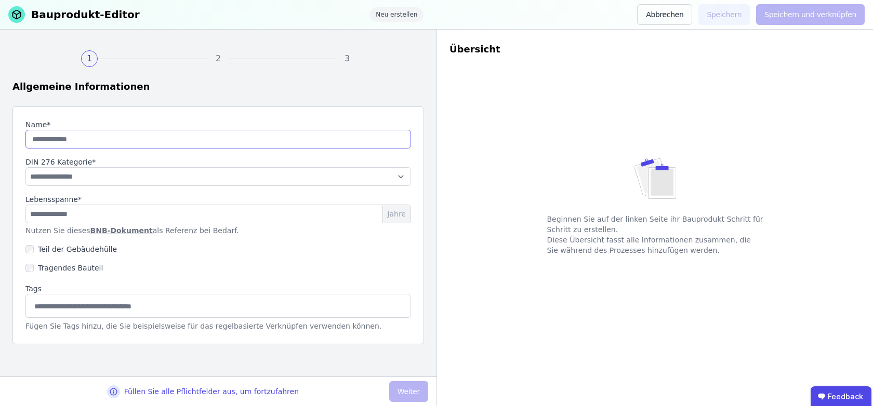
click at [92, 139] on input "string" at bounding box center [218, 139] width 386 height 19
type input "****"
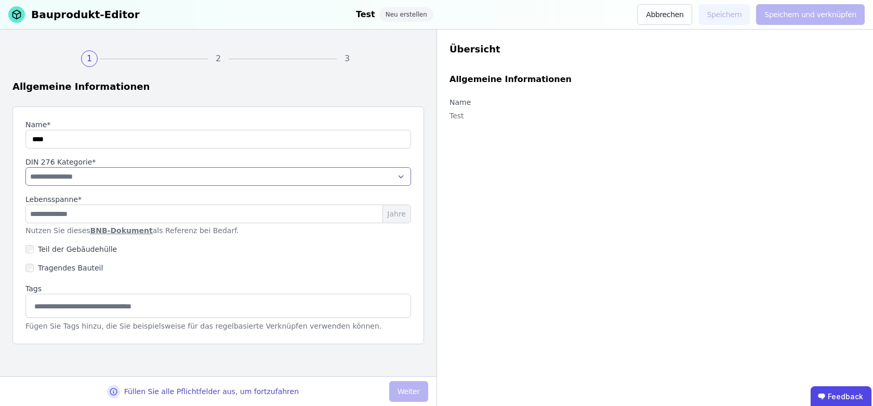
click at [125, 170] on select "**********" at bounding box center [218, 176] width 386 height 19
select select "**********"
click at [25, 167] on select "**********" at bounding box center [218, 176] width 386 height 19
click at [158, 212] on input "number" at bounding box center [218, 214] width 386 height 19
type input "**"
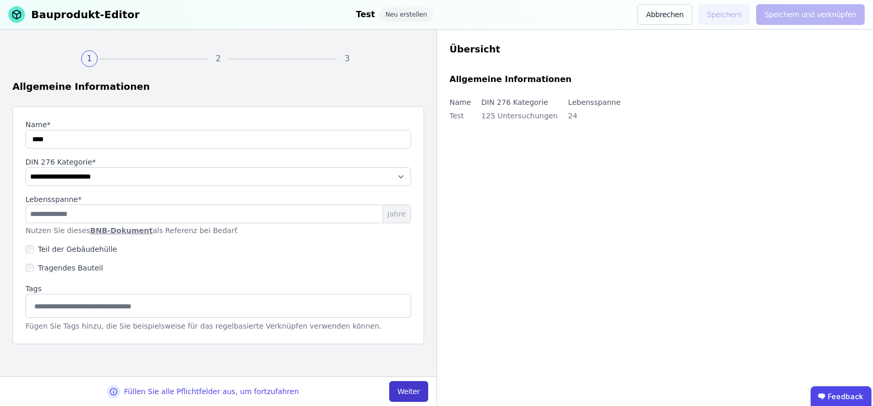
click at [417, 388] on button "Weiter" at bounding box center [408, 391] width 39 height 21
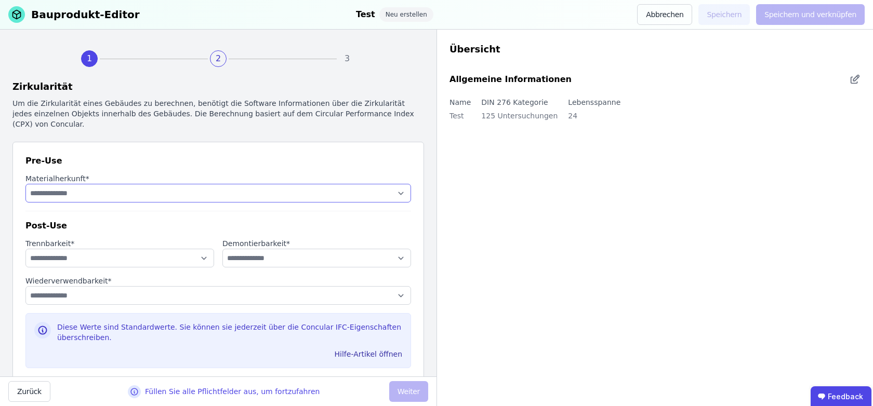
click at [71, 197] on select "**********" at bounding box center [218, 193] width 386 height 19
click at [64, 258] on select "**********" at bounding box center [119, 258] width 189 height 19
select select "**********"
click at [25, 249] on select "**********" at bounding box center [119, 258] width 189 height 19
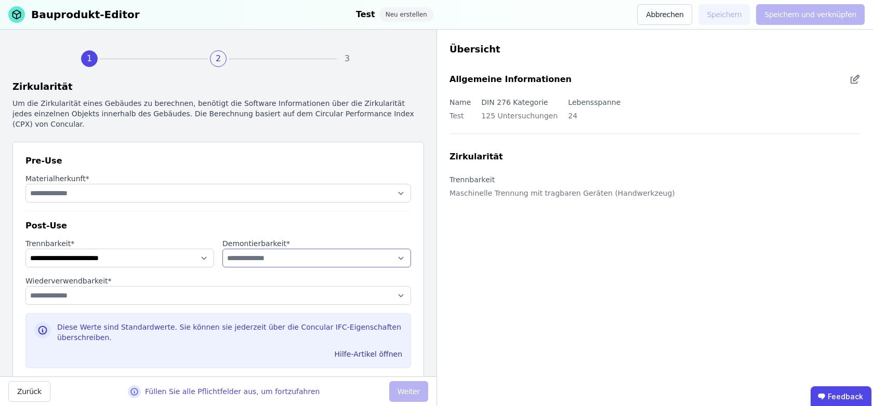
click at [285, 260] on select "**********" at bounding box center [316, 258] width 189 height 19
select select "**********"
click at [222, 249] on select "**********" at bounding box center [316, 258] width 189 height 19
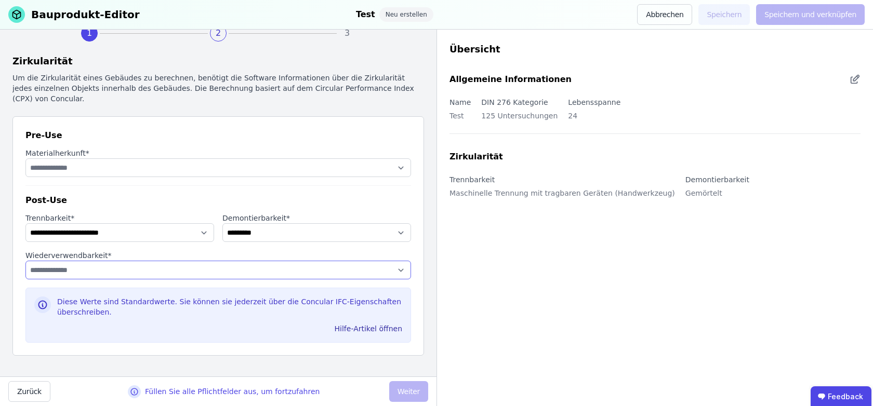
click at [87, 270] on select "**********" at bounding box center [218, 270] width 386 height 19
select select "**********"
click at [25, 261] on select "**********" at bounding box center [218, 270] width 386 height 19
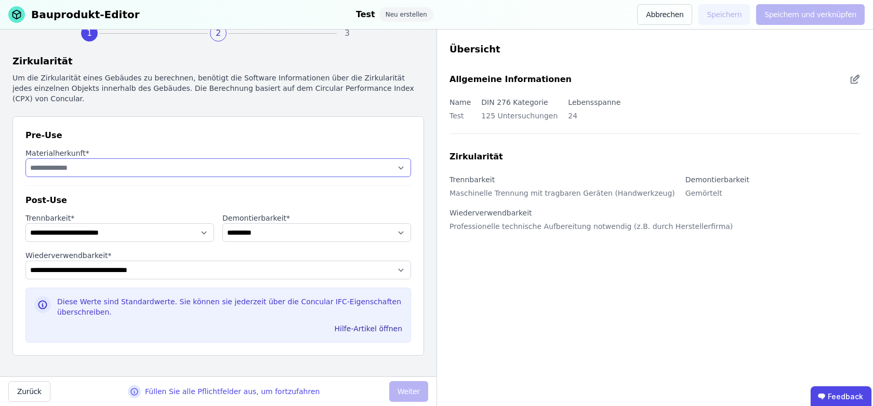
click at [144, 167] on select "**********" at bounding box center [218, 167] width 386 height 19
select select "**********"
click at [25, 158] on select "**********" at bounding box center [218, 167] width 386 height 19
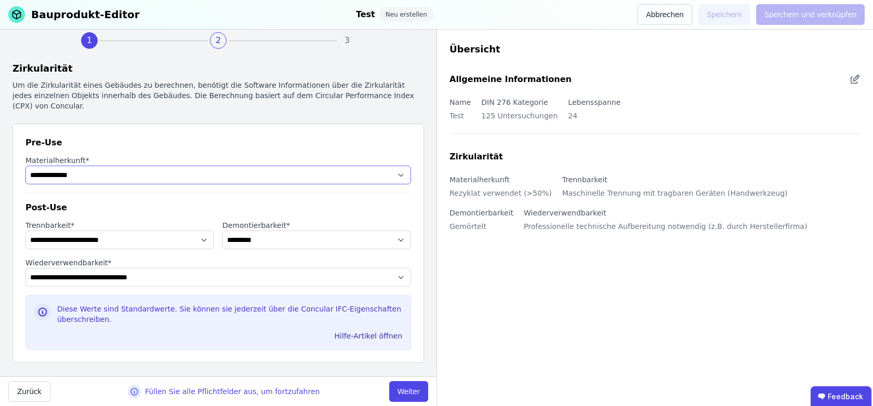
scroll to position [0, 0]
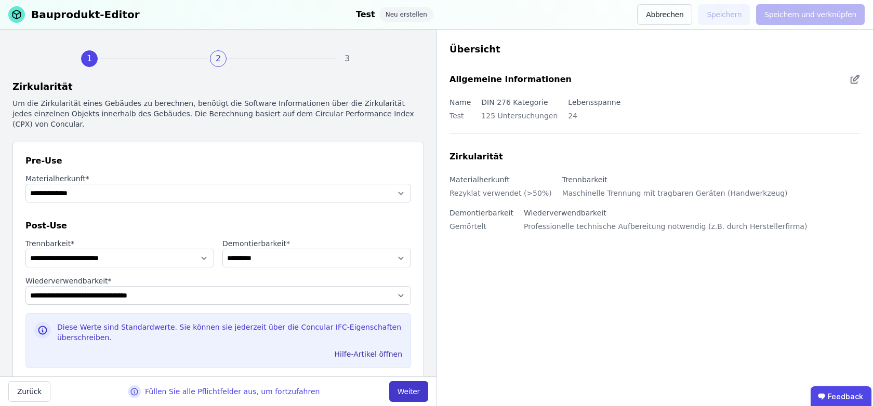
click at [405, 391] on button "Weiter" at bounding box center [408, 391] width 39 height 21
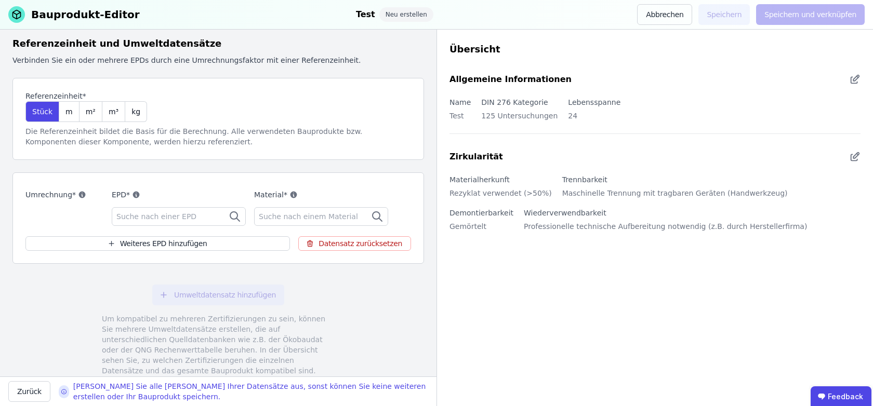
scroll to position [58, 0]
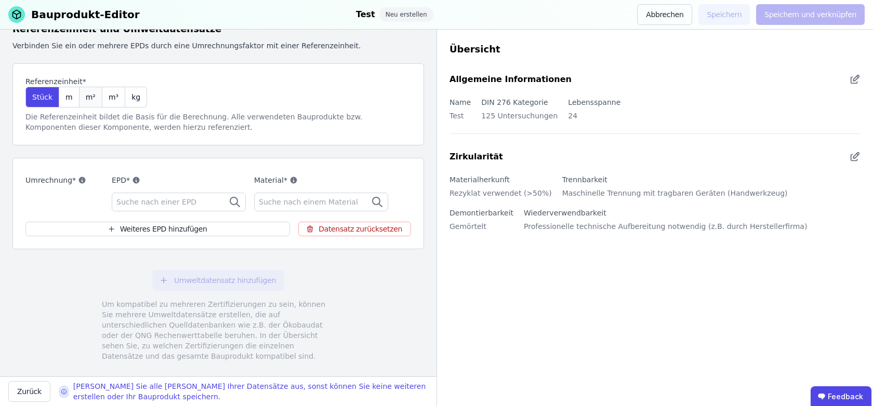
click at [92, 96] on div "m²" at bounding box center [91, 97] width 23 height 21
click at [117, 206] on span "Suche nach einer EPD" at bounding box center [157, 202] width 82 height 10
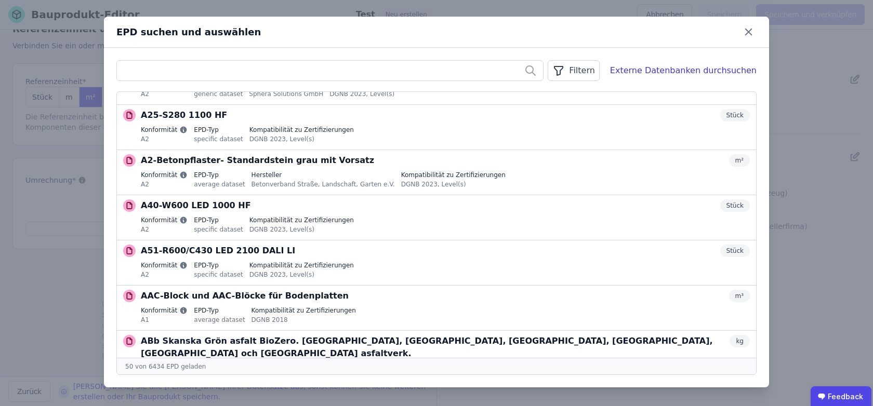
scroll to position [0, 0]
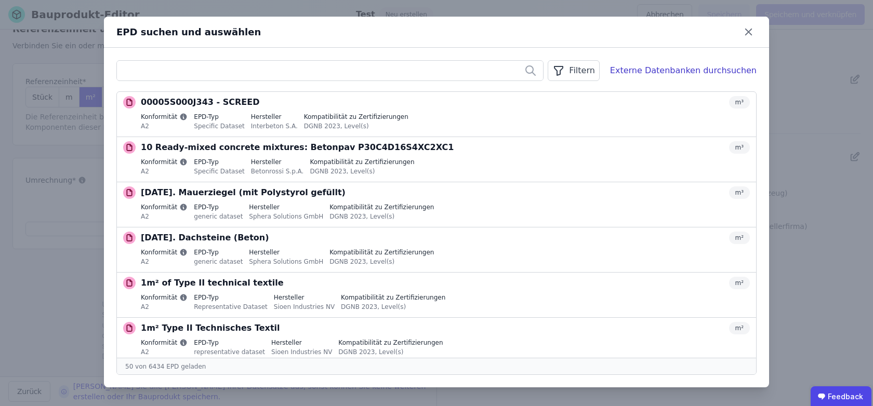
click at [403, 89] on div "Filtern Externe Datenbanken durchsuchen 00005S000J343 - SCREED m³ Konformität A…" at bounding box center [436, 218] width 665 height 340
click at [706, 73] on div "Externe Datenbanken durchsuchen" at bounding box center [683, 70] width 147 height 12
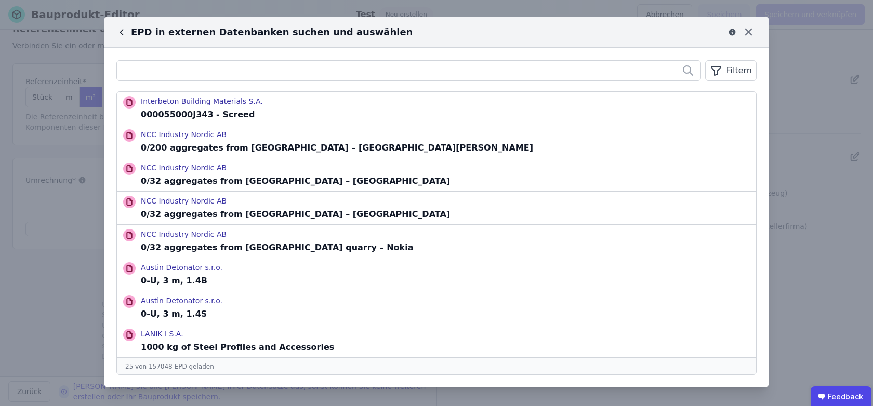
click at [122, 33] on icon at bounding box center [122, 32] width 3 height 5
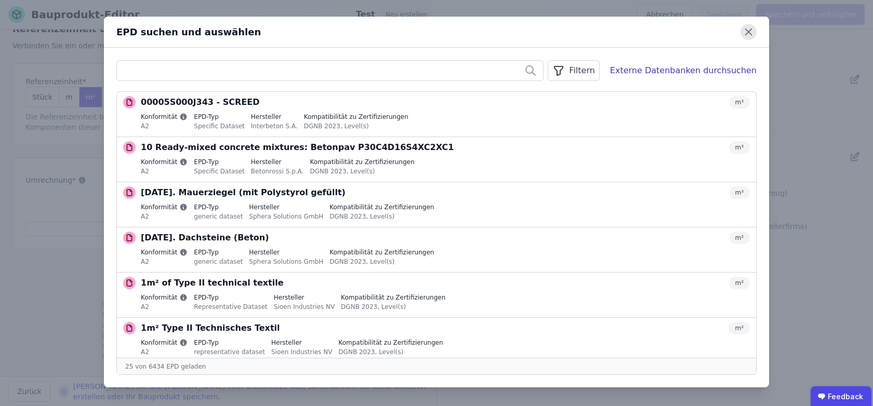
click at [750, 33] on icon at bounding box center [748, 32] width 6 height 6
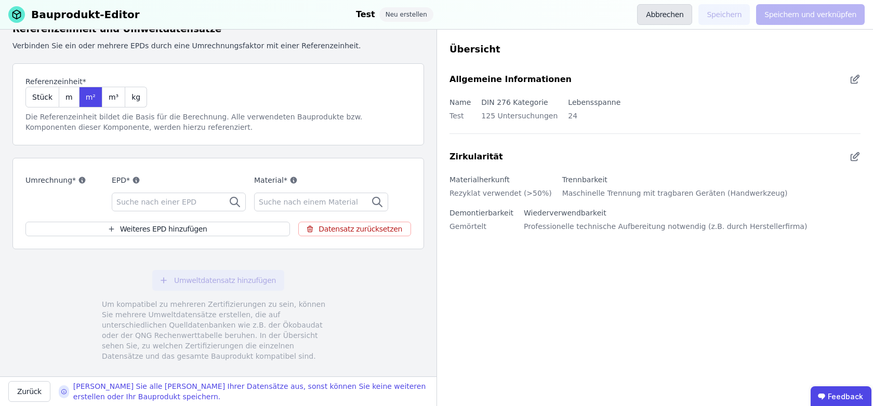
click at [678, 11] on button "Abbrechen" at bounding box center [664, 14] width 55 height 21
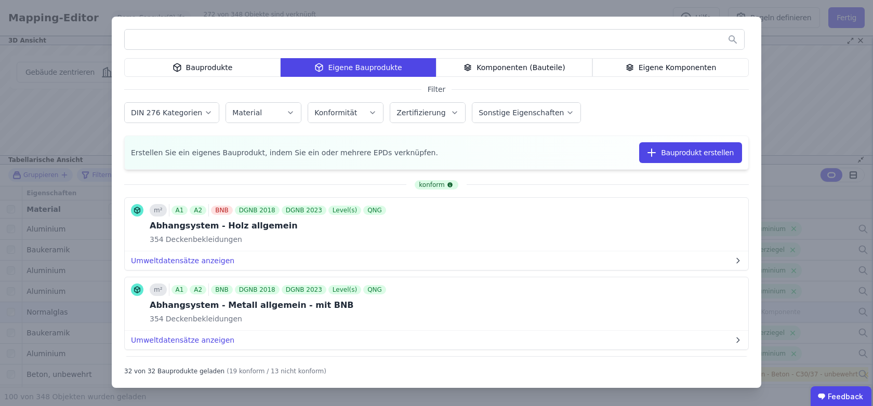
click at [779, 102] on div "Bauprodukte Eigene Bauprodukte Komponenten (Bauteile) Eigene Komponenten Filter…" at bounding box center [436, 203] width 873 height 406
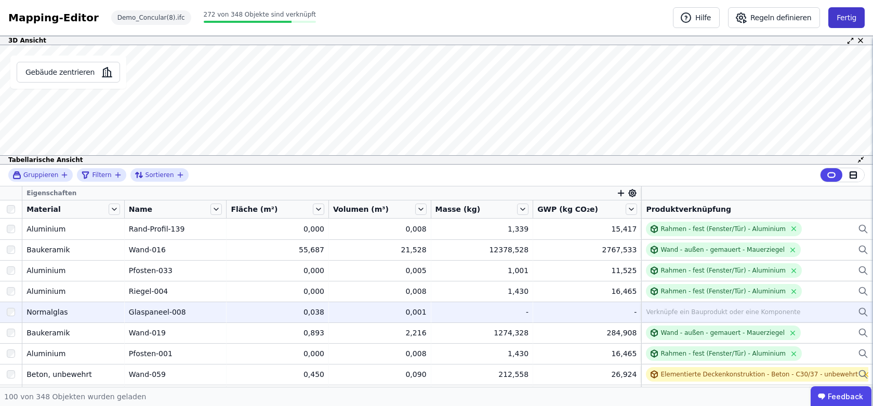
click at [846, 25] on button "Fertig" at bounding box center [846, 17] width 36 height 21
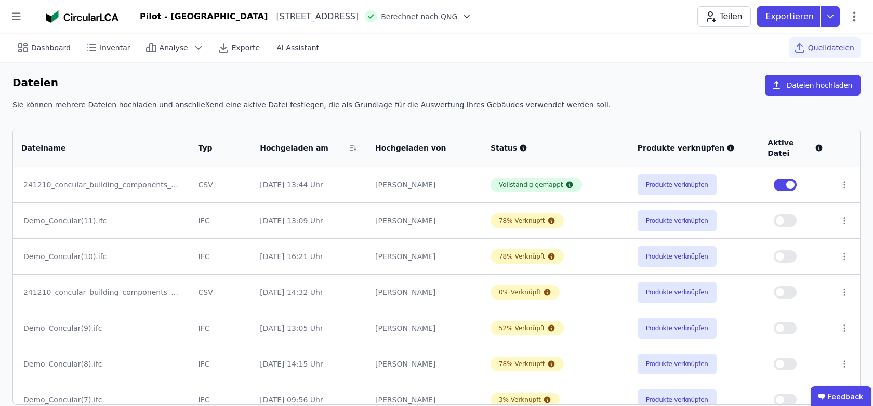
click at [619, 112] on div "Sie können mehrere Dateien hochladen und anschließend eine aktive Datei festleg…" at bounding box center [436, 109] width 848 height 19
click at [662, 220] on button "Produkte verknüpfen" at bounding box center [677, 220] width 79 height 21
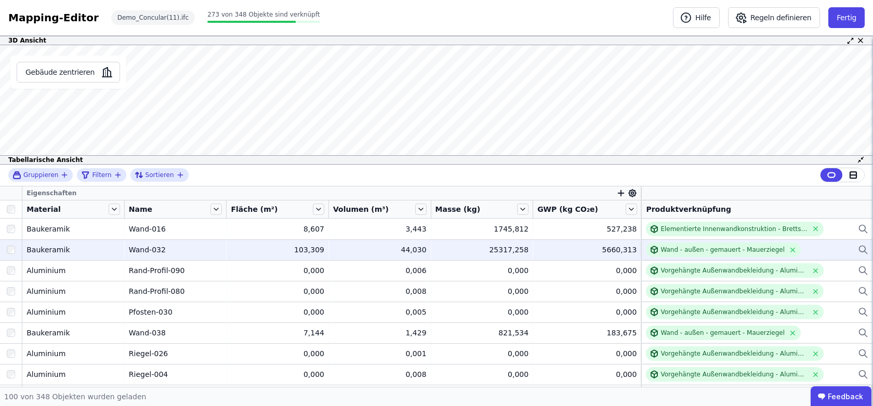
click at [833, 246] on div "Wand - außen - gemauert - Mauerziegel" at bounding box center [757, 250] width 222 height 15
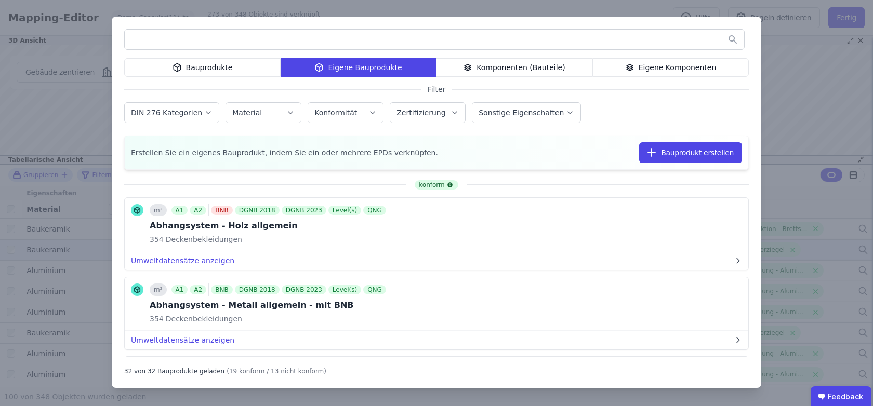
click at [659, 116] on div "DIN 276 Kategorien Material Konformität Zertifizierung Sonstige Eigenschaften" at bounding box center [436, 113] width 625 height 27
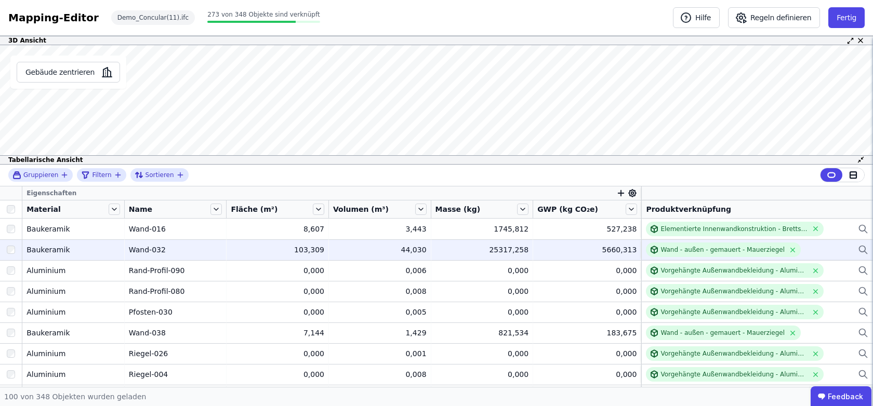
click at [854, 29] on div "Mapping-Editor Hilfe Regeln definieren Fertig Demo_Concular(11).ifc 273 von 348…" at bounding box center [436, 18] width 873 height 36
click at [839, 8] on button "Fertig" at bounding box center [846, 17] width 36 height 21
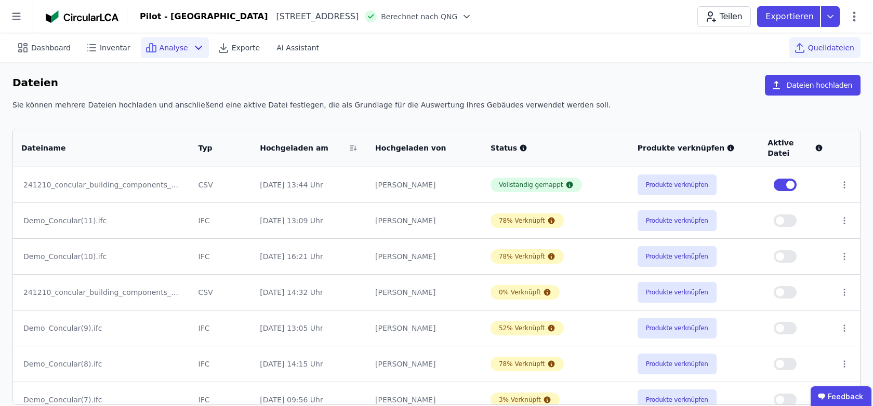
click at [183, 49] on div "Analyse" at bounding box center [175, 47] width 68 height 21
click at [360, 45] on div "Dashboard Inventar Analyse Exporte AI Assistant" at bounding box center [210, 47] width 396 height 21
click at [11, 17] on icon at bounding box center [16, 16] width 33 height 33
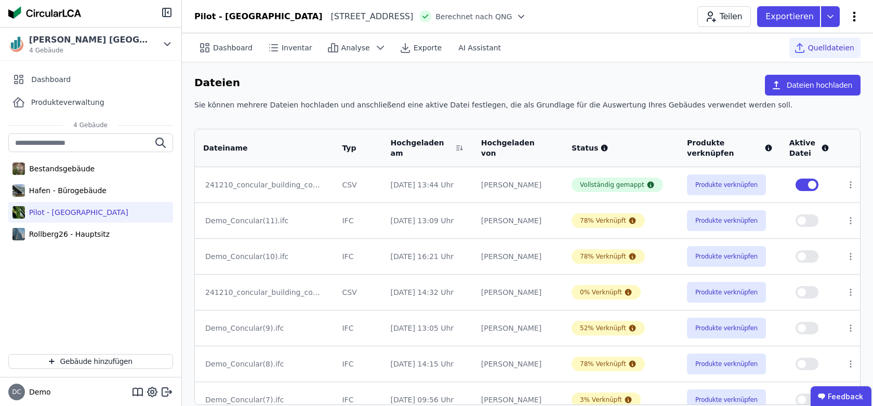
click at [851, 18] on icon at bounding box center [854, 16] width 12 height 12
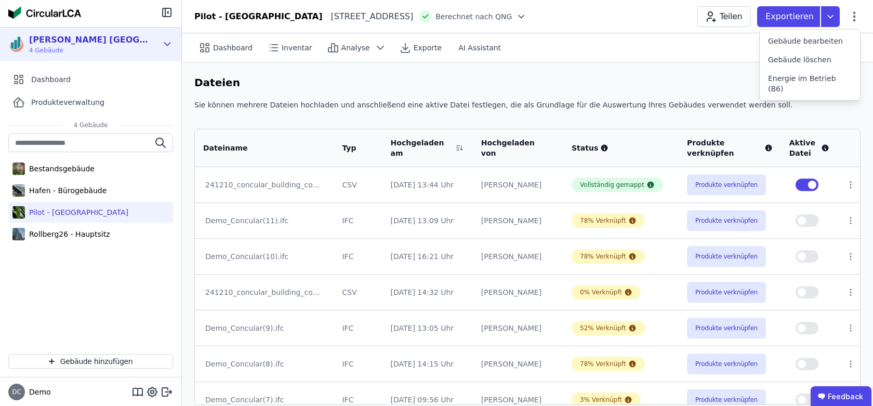
click at [169, 38] on icon at bounding box center [167, 44] width 11 height 12
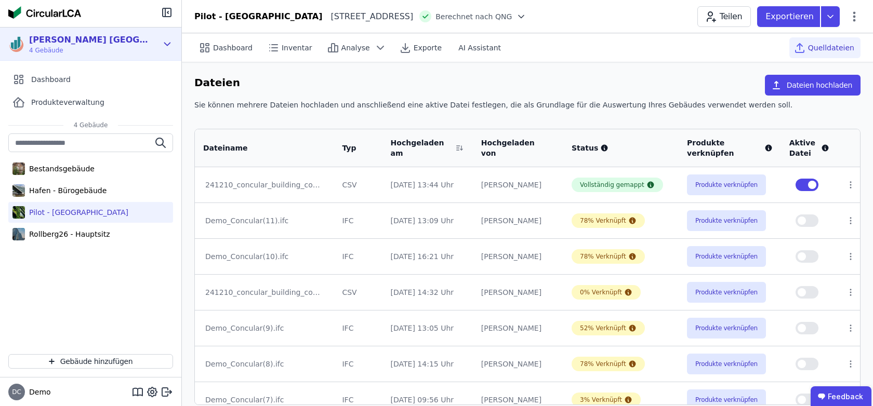
click at [168, 44] on icon at bounding box center [168, 44] width 6 height 3
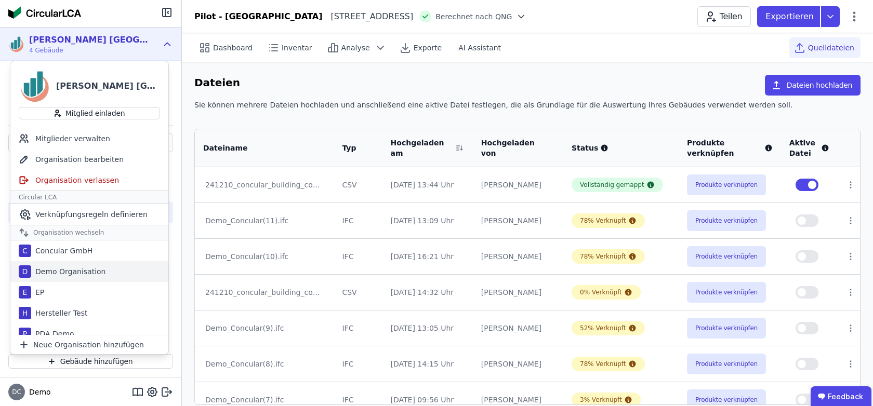
scroll to position [30, 0]
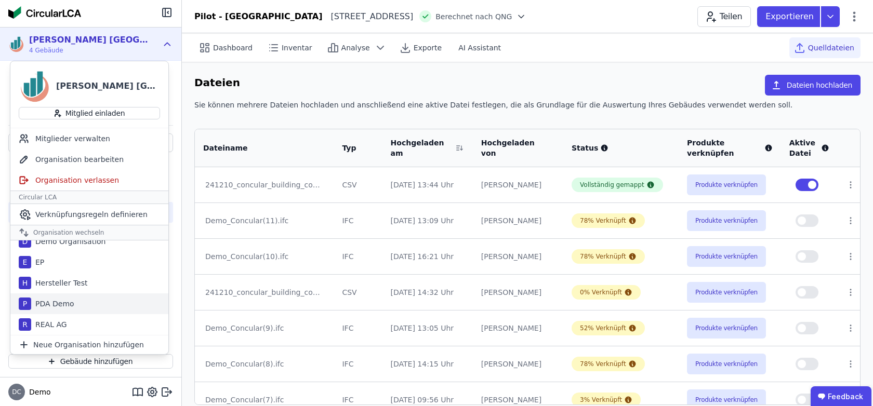
click at [100, 310] on div "P PDA Demo" at bounding box center [89, 304] width 158 height 21
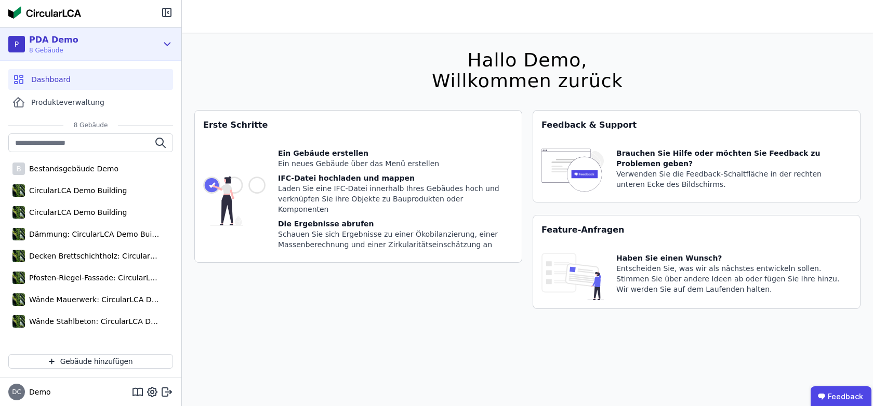
click at [166, 39] on icon at bounding box center [167, 44] width 11 height 12
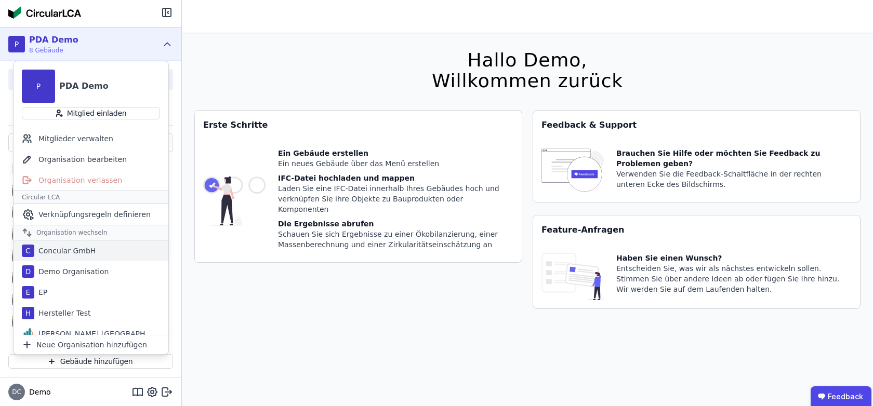
click at [87, 253] on div "Concular GmbH" at bounding box center [64, 251] width 61 height 10
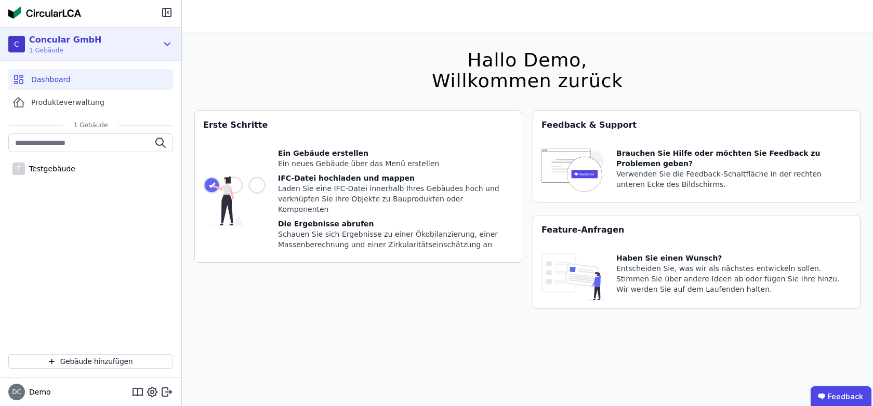
click at [162, 45] on icon at bounding box center [167, 44] width 11 height 12
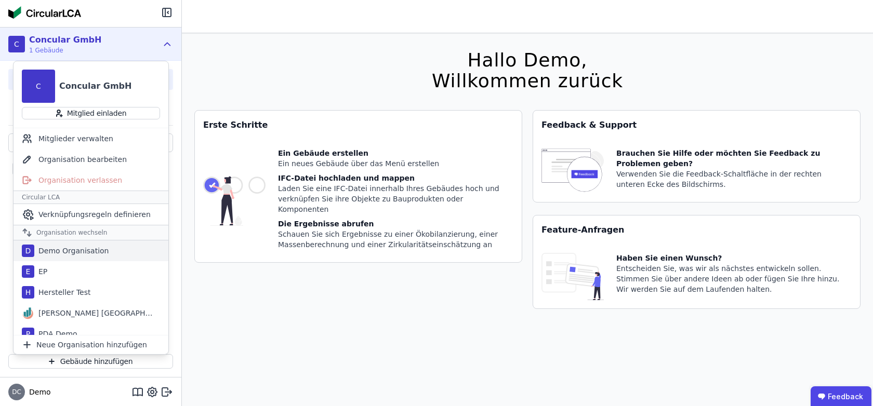
click at [78, 250] on div "Demo Organisation" at bounding box center [71, 251] width 75 height 10
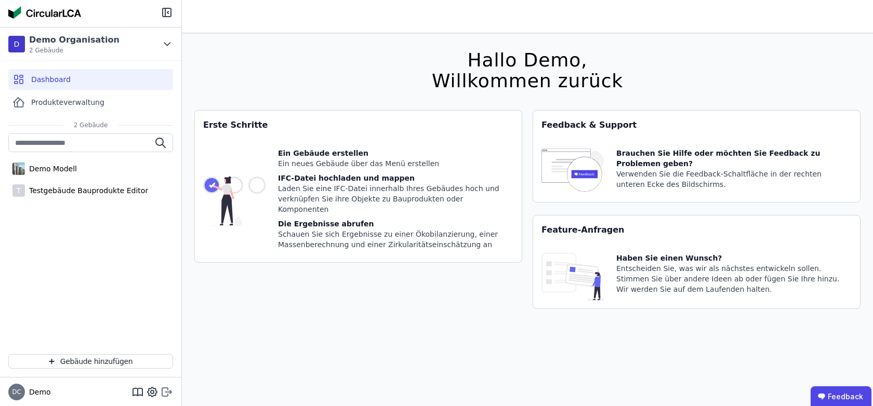
click at [166, 388] on icon at bounding box center [165, 392] width 6 height 8
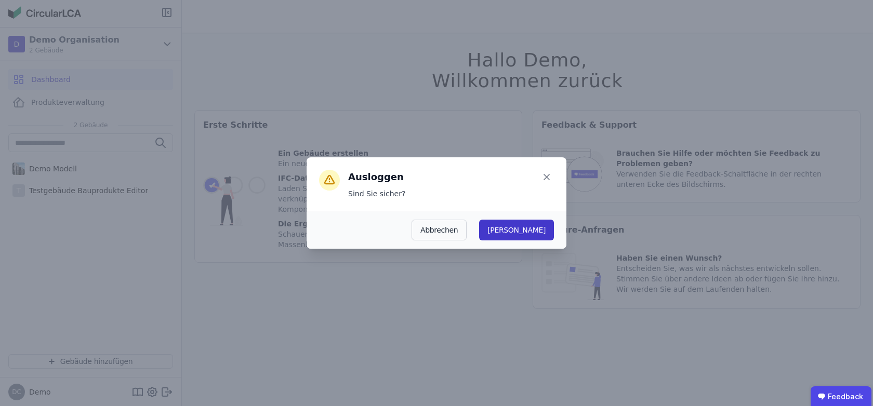
click at [538, 233] on button "Ja" at bounding box center [516, 230] width 75 height 21
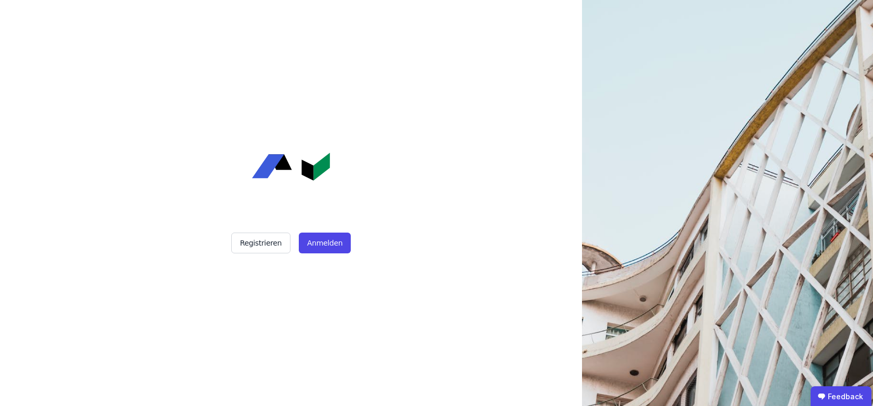
click at [333, 254] on div "Registrieren Anmelden" at bounding box center [291, 203] width 260 height 406
click at [333, 248] on button "Anmelden" at bounding box center [325, 243] width 52 height 21
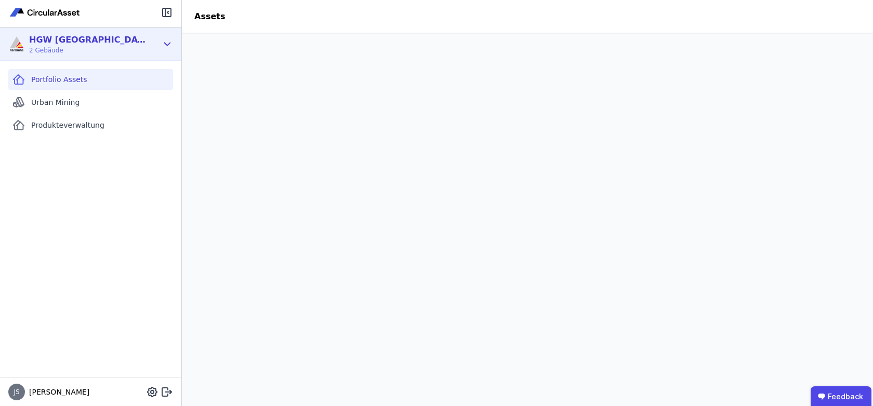
click at [171, 46] on icon at bounding box center [167, 44] width 11 height 12
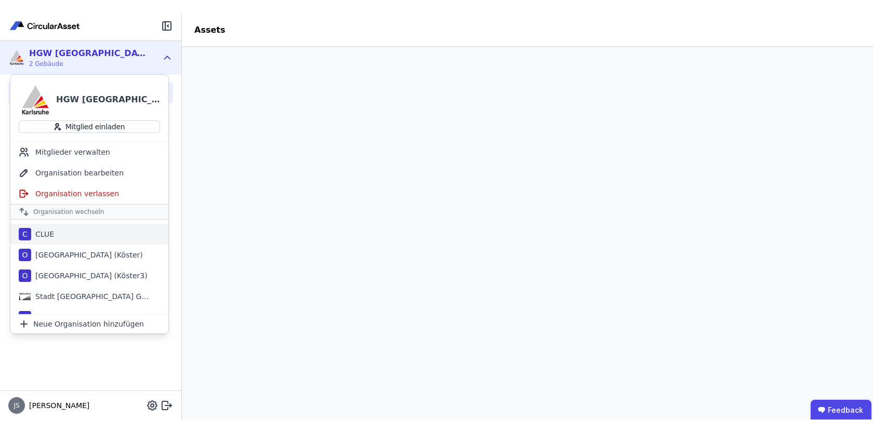
scroll to position [51, 0]
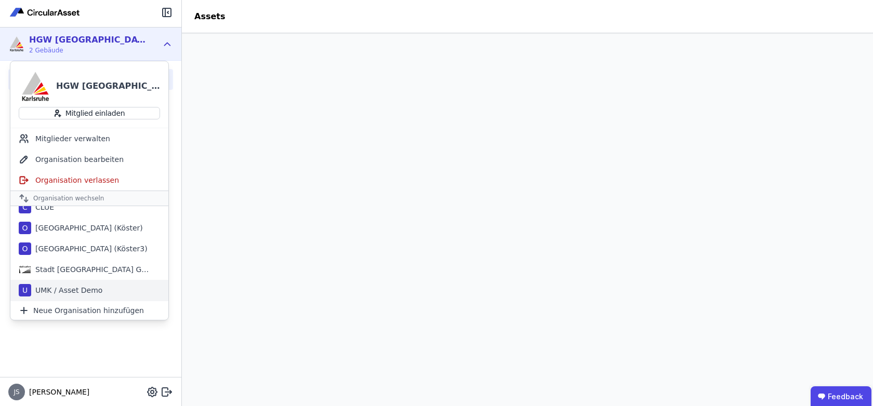
click at [49, 293] on div "UMK / Asset Demo" at bounding box center [66, 290] width 71 height 10
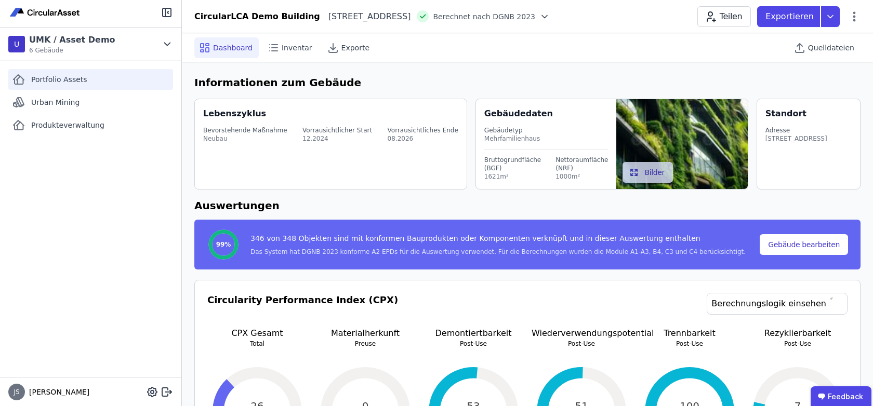
click at [68, 77] on span "Portfolio Assets" at bounding box center [59, 79] width 56 height 10
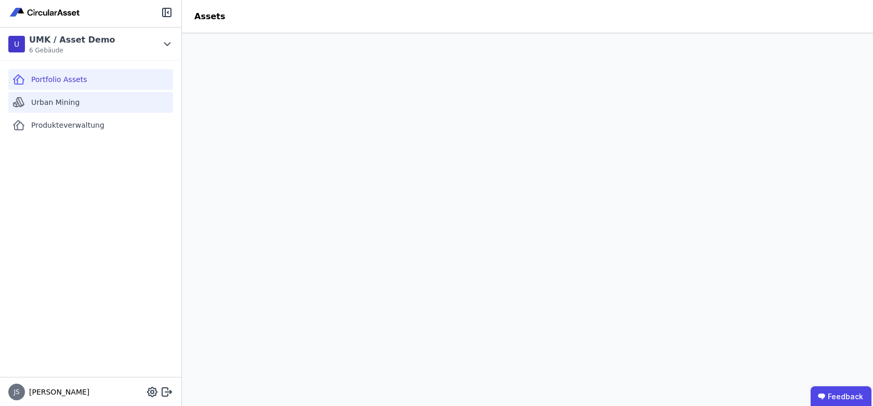
click at [34, 106] on span "Urban Mining" at bounding box center [55, 102] width 48 height 10
click at [50, 82] on span "Portfolio Assets" at bounding box center [59, 79] width 56 height 10
click at [465, 18] on header "Assets" at bounding box center [527, 16] width 691 height 33
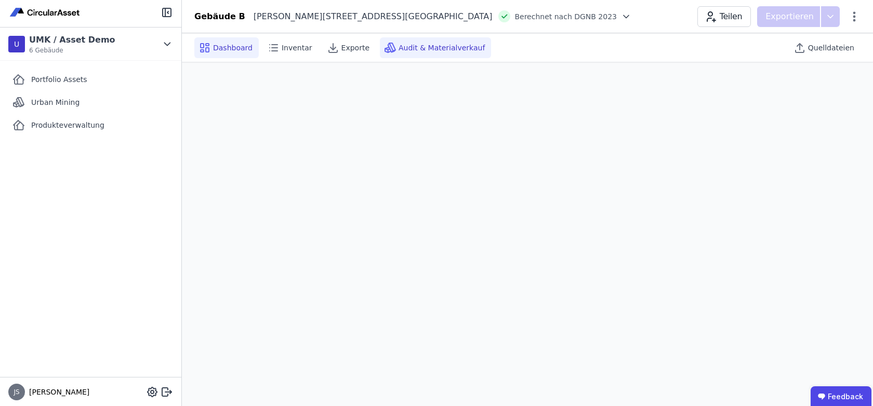
click at [448, 44] on span "Audit & Materialverkauf" at bounding box center [442, 48] width 86 height 10
click at [82, 77] on span "Portfolio Assets" at bounding box center [59, 79] width 56 height 10
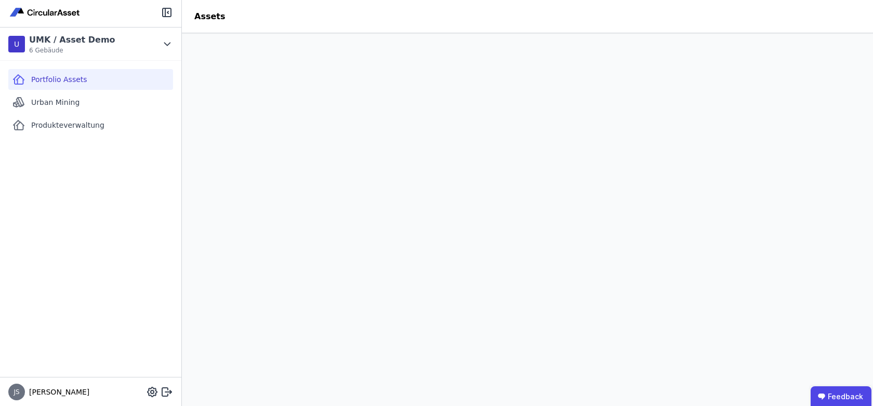
click at [108, 182] on div "Portfolio Assets Urban Mining Produkteverwaltung" at bounding box center [90, 219] width 181 height 316
click at [175, 210] on div "Portfolio Assets Urban Mining Produkteverwaltung" at bounding box center [90, 219] width 181 height 316
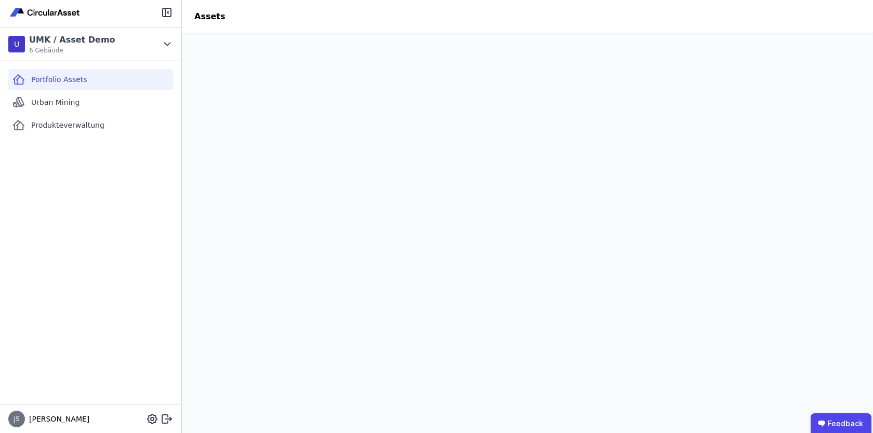
click at [296, 15] on header "Assets" at bounding box center [527, 16] width 691 height 33
